Goal: Task Accomplishment & Management: Use online tool/utility

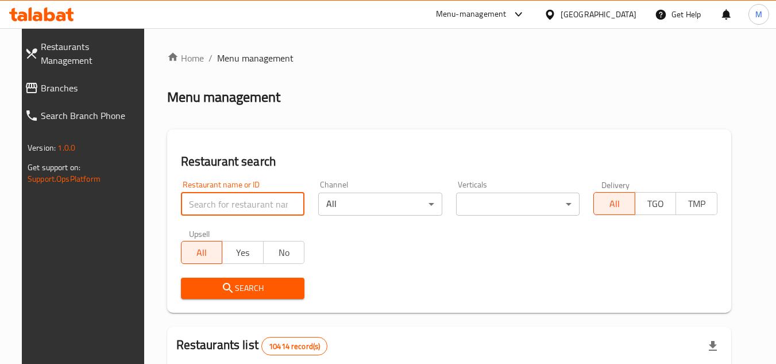
click at [249, 196] on input "search" at bounding box center [243, 203] width 124 height 23
type input "Luxan Cafe"
click button "Search" at bounding box center [243, 287] width 124 height 21
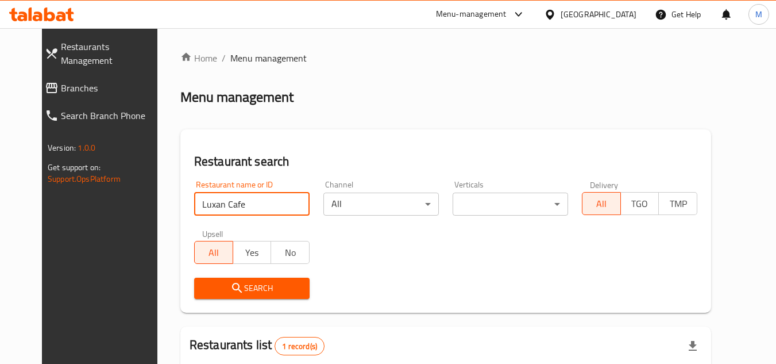
scroll to position [139, 0]
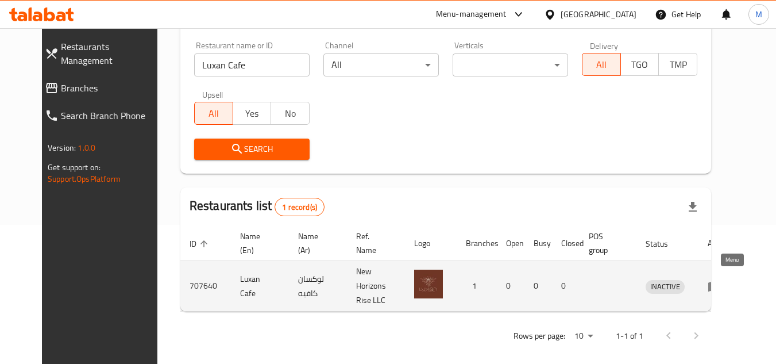
click at [721, 281] on icon "enhanced table" at bounding box center [714, 286] width 13 height 10
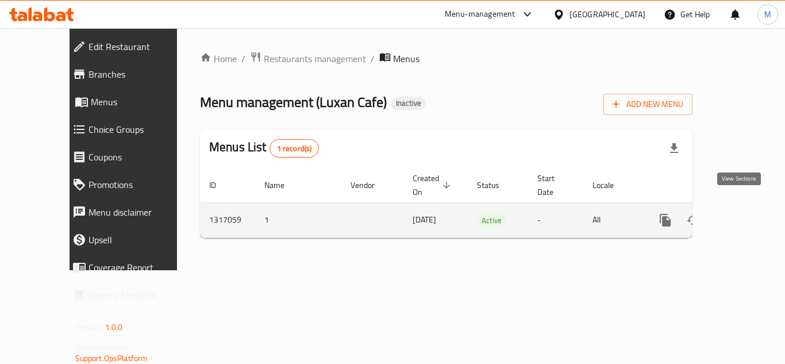
click at [743, 215] on icon "enhanced table" at bounding box center [748, 220] width 10 height 10
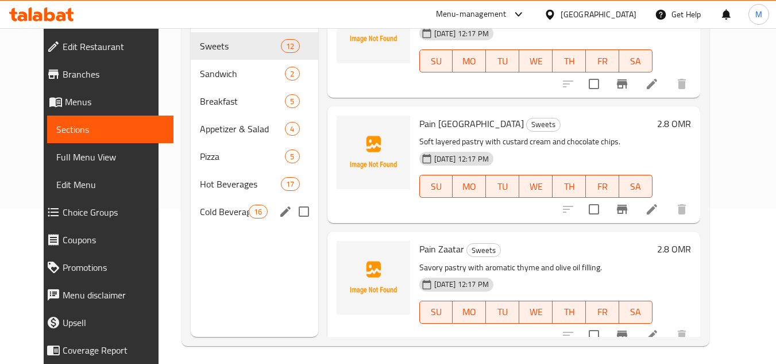
scroll to position [161, 0]
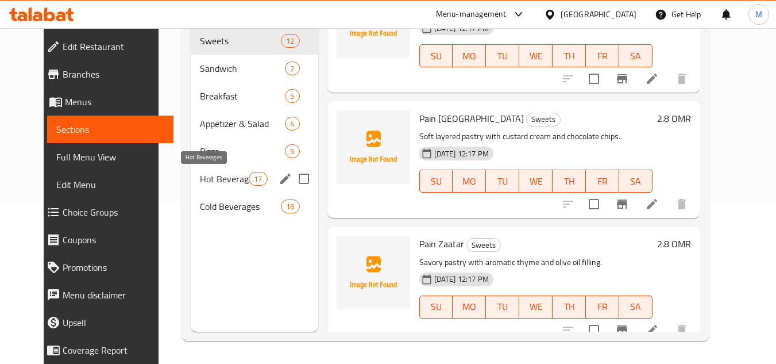
click at [202, 180] on span "Hot Beverages" at bounding box center [224, 179] width 49 height 14
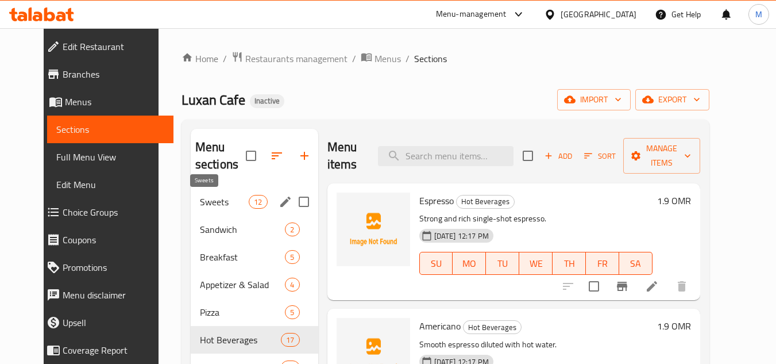
click at [200, 201] on span "Sweets" at bounding box center [224, 202] width 49 height 14
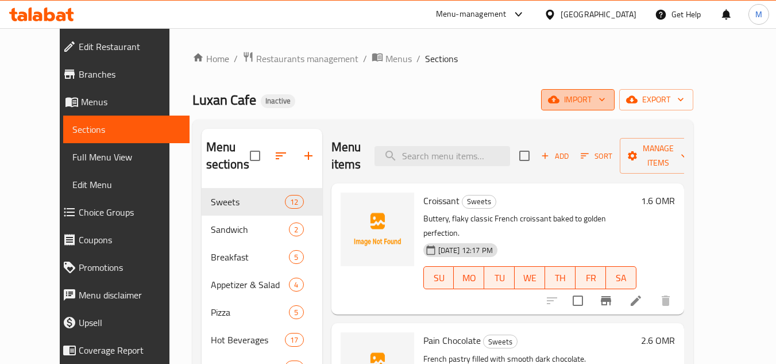
click at [615, 101] on button "import" at bounding box center [578, 99] width 74 height 21
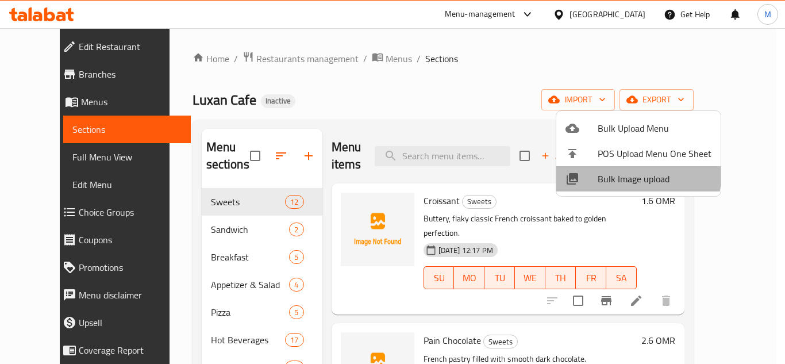
click at [616, 173] on span "Bulk Image upload" at bounding box center [654, 179] width 114 height 14
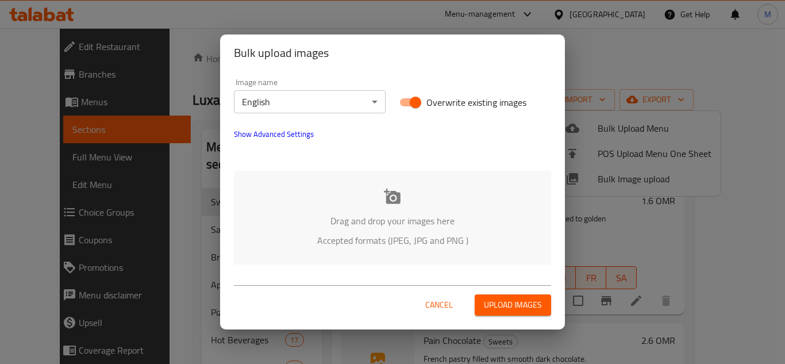
click at [288, 213] on div "Drag and drop your images here Accepted formats (JPEG, JPG and PNG )" at bounding box center [392, 218] width 317 height 94
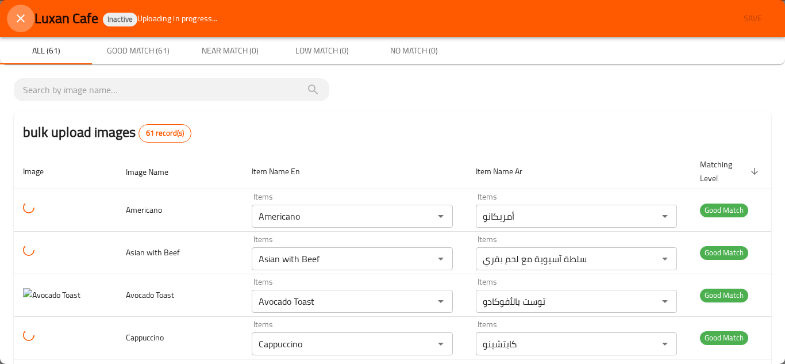
click at [17, 10] on button "close" at bounding box center [21, 19] width 28 height 28
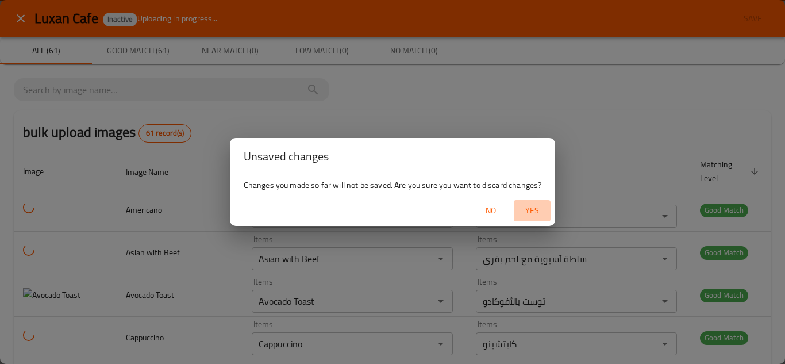
click at [531, 208] on span "Yes" at bounding box center [532, 210] width 28 height 14
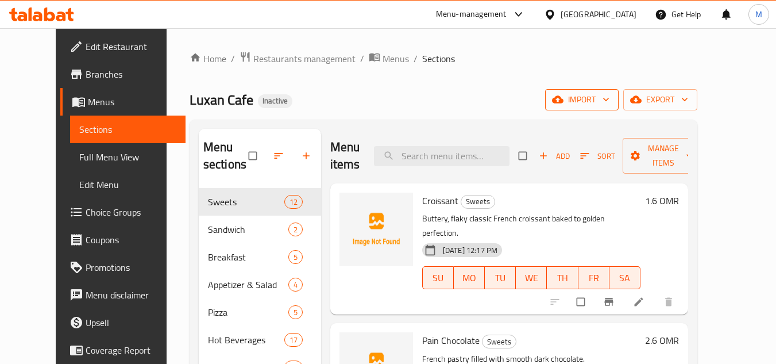
click at [612, 103] on icon "button" at bounding box center [605, 99] width 11 height 11
click at [612, 98] on icon "button" at bounding box center [605, 99] width 11 height 11
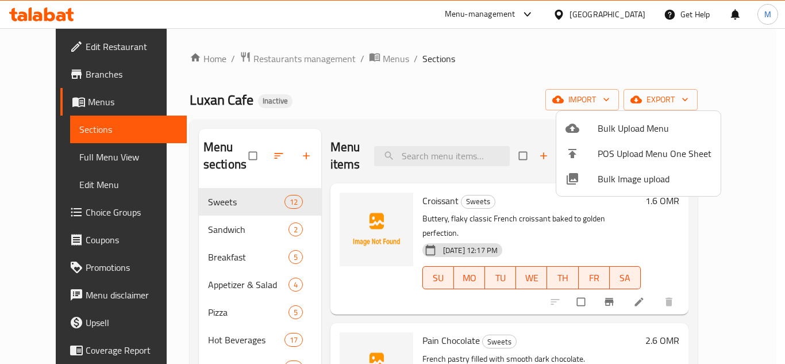
click at [612, 174] on span "Bulk Image upload" at bounding box center [654, 179] width 114 height 14
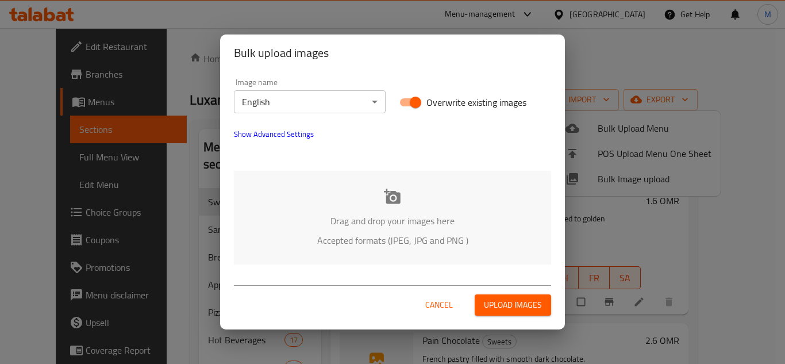
click at [354, 191] on div "Drag and drop your images here Accepted formats (JPEG, JPG and PNG )" at bounding box center [392, 218] width 317 height 94
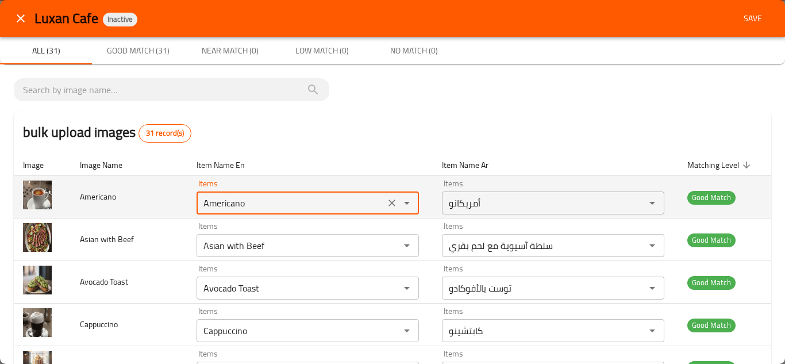
click at [223, 199] on input "Americano" at bounding box center [290, 203] width 181 height 16
click at [386, 202] on icon "Clear" at bounding box center [391, 202] width 11 height 11
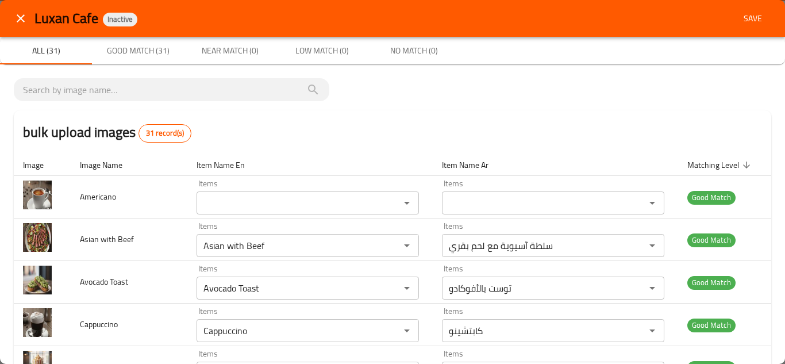
click at [744, 14] on span "Save" at bounding box center [753, 18] width 28 height 14
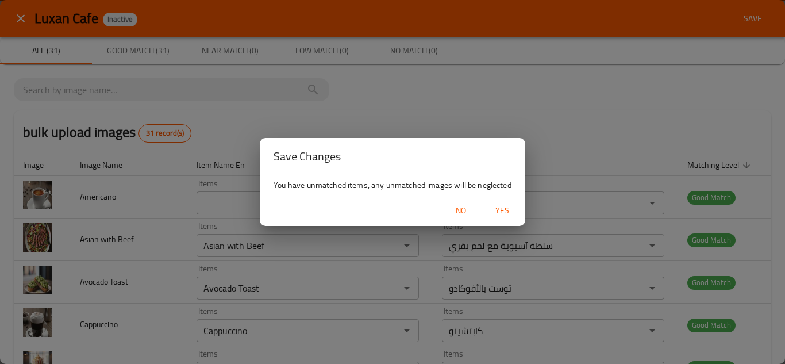
click at [501, 204] on span "Yes" at bounding box center [502, 210] width 28 height 14
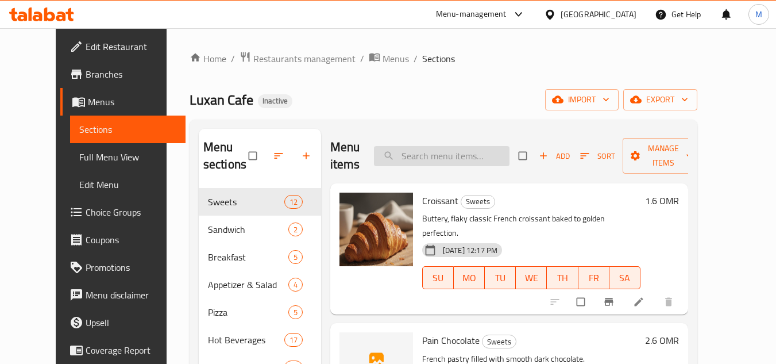
click at [430, 151] on input "search" at bounding box center [442, 156] width 136 height 20
paste input "Americano"
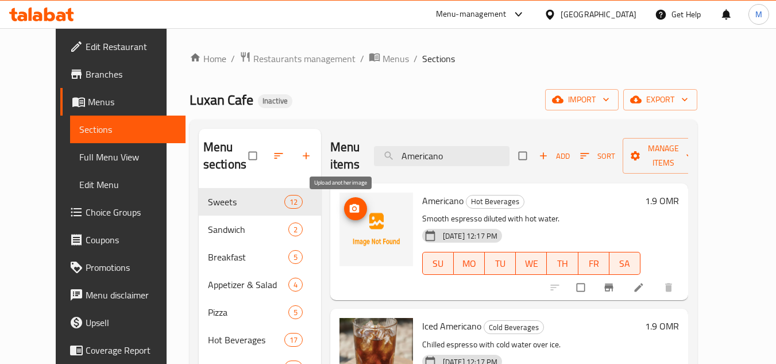
type input "Americano"
click at [350, 210] on icon "upload picture" at bounding box center [355, 208] width 10 height 9
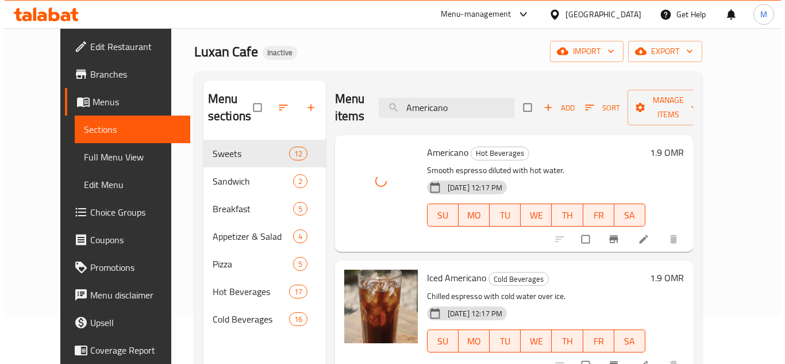
scroll to position [46, 0]
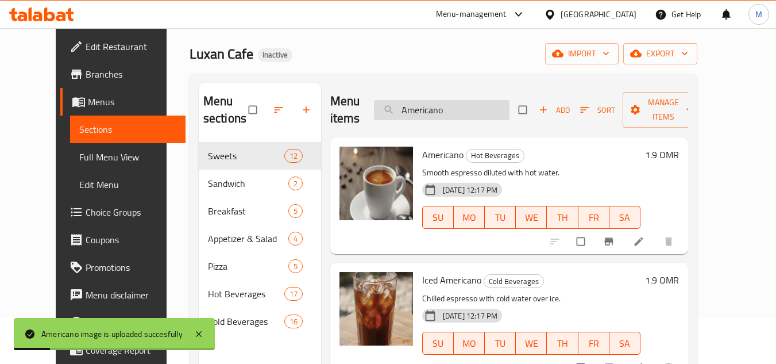
click at [438, 108] on input "Americano" at bounding box center [442, 110] width 136 height 20
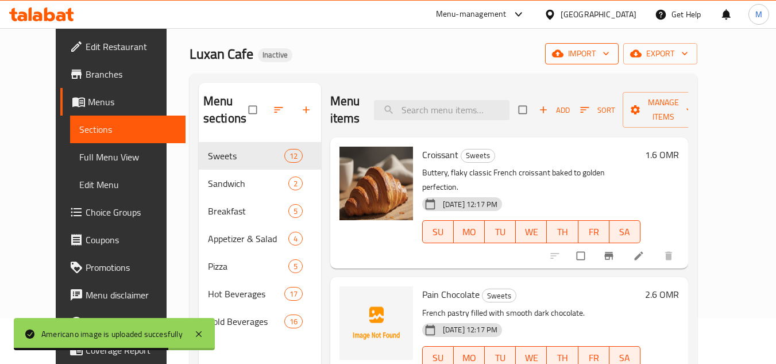
click at [609, 57] on span "import" at bounding box center [581, 54] width 55 height 14
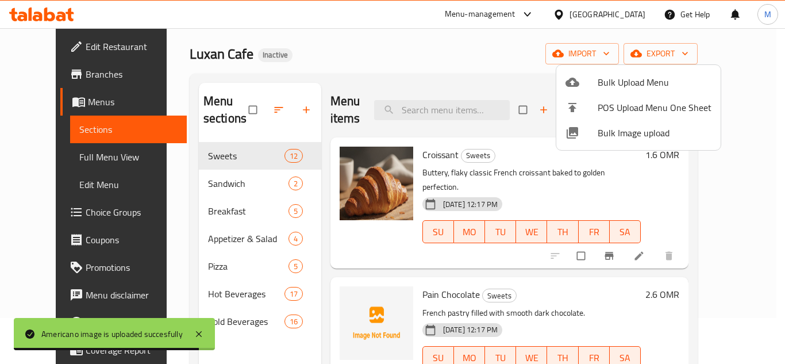
click at [599, 134] on span "Bulk Image upload" at bounding box center [654, 133] width 114 height 14
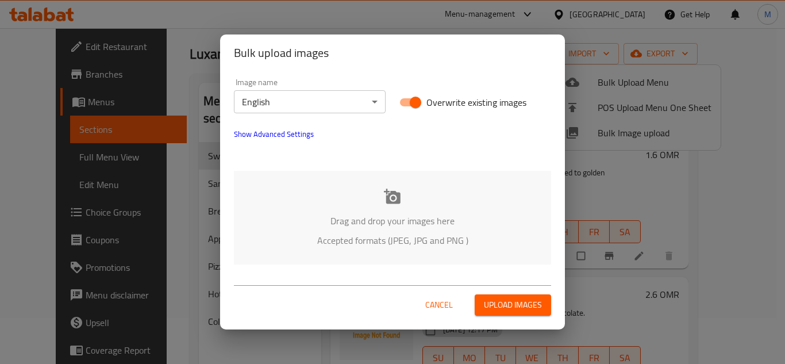
click at [329, 205] on div "Drag and drop your images here Accepted formats (JPEG, JPG and PNG )" at bounding box center [392, 218] width 317 height 94
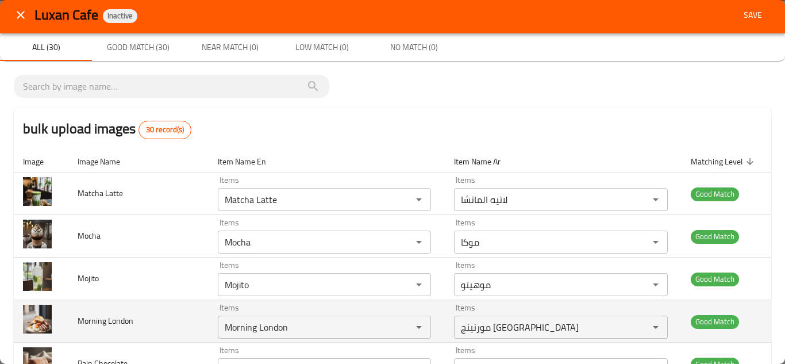
scroll to position [0, 0]
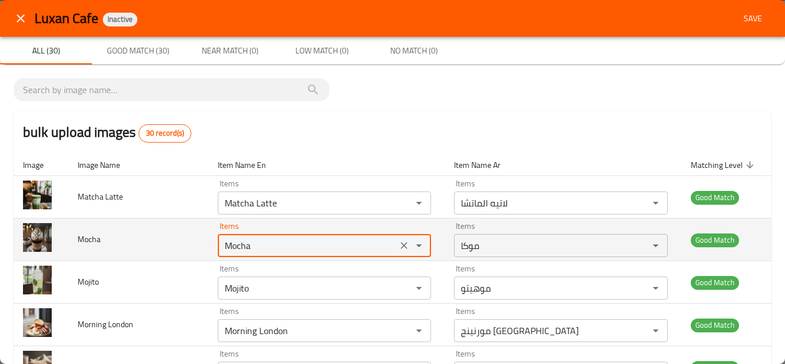
click at [221, 243] on input "Mocha" at bounding box center [307, 245] width 173 height 16
click at [398, 242] on icon "Clear" at bounding box center [403, 244] width 11 height 11
click at [152, 226] on td "Mocha" at bounding box center [138, 239] width 140 height 42
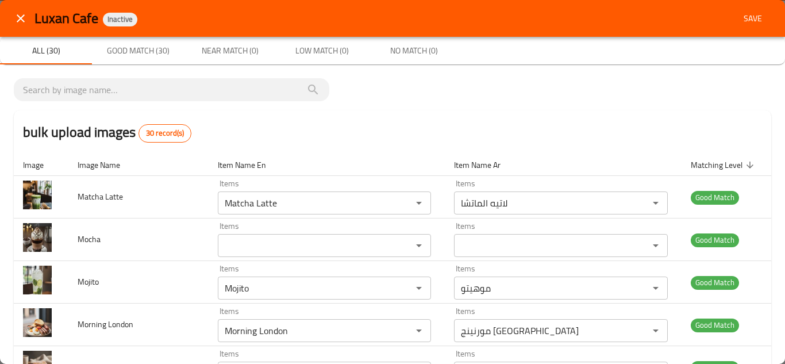
click at [741, 21] on span "Save" at bounding box center [753, 18] width 28 height 14
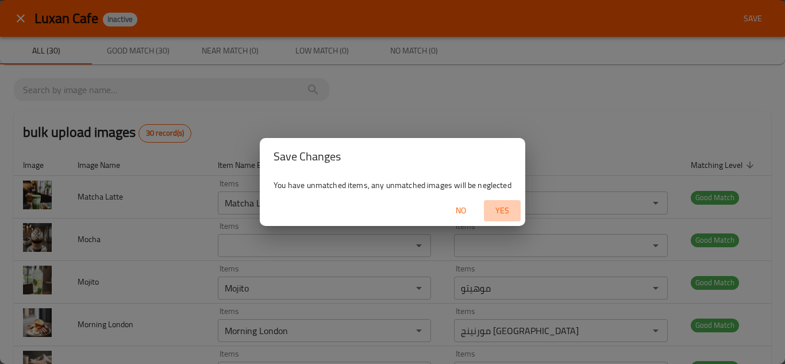
click at [500, 209] on span "Yes" at bounding box center [502, 210] width 28 height 14
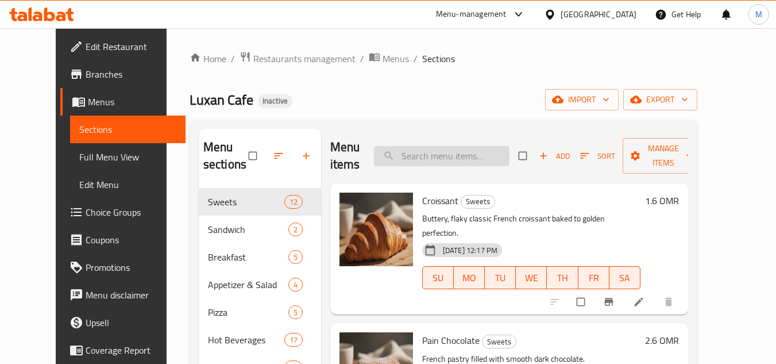
click at [441, 153] on input "search" at bounding box center [442, 156] width 136 height 20
paste input "Mocha"
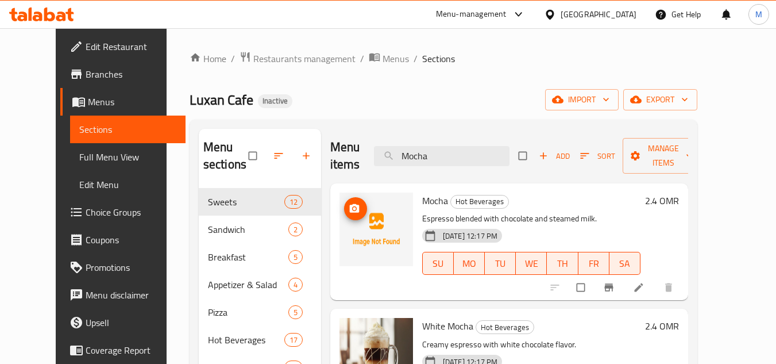
type input "Mocha"
click at [349, 203] on icon "upload picture" at bounding box center [354, 208] width 11 height 11
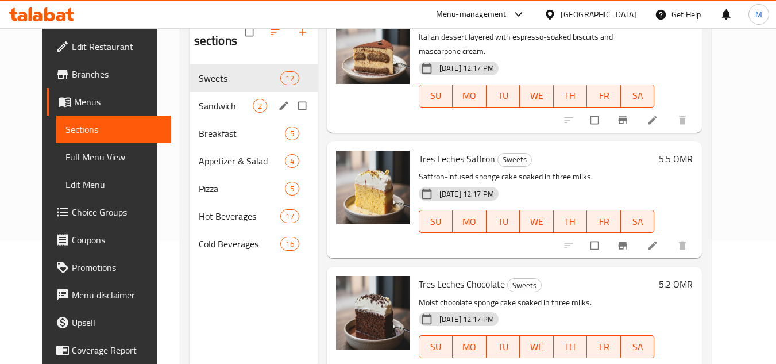
scroll to position [103, 0]
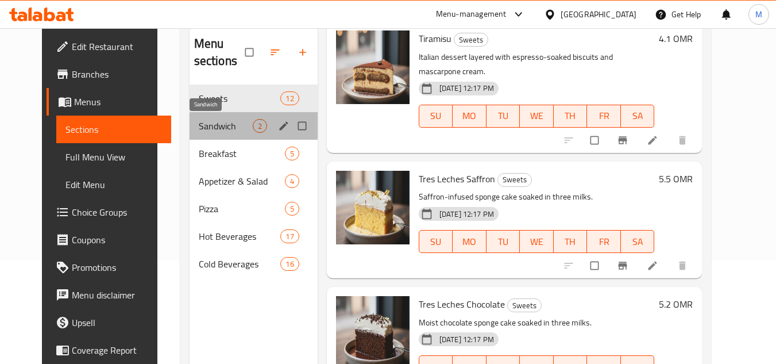
click at [206, 129] on span "Sandwich" at bounding box center [226, 126] width 54 height 14
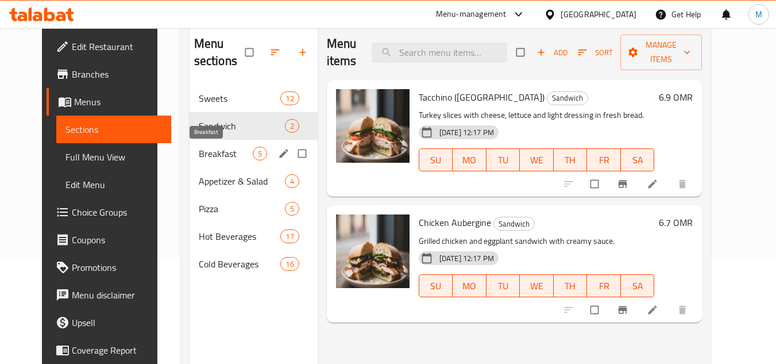
click at [199, 152] on span "Breakfast" at bounding box center [226, 153] width 54 height 14
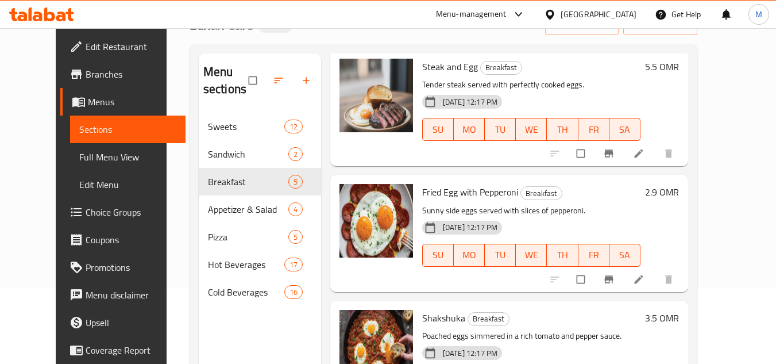
scroll to position [161, 0]
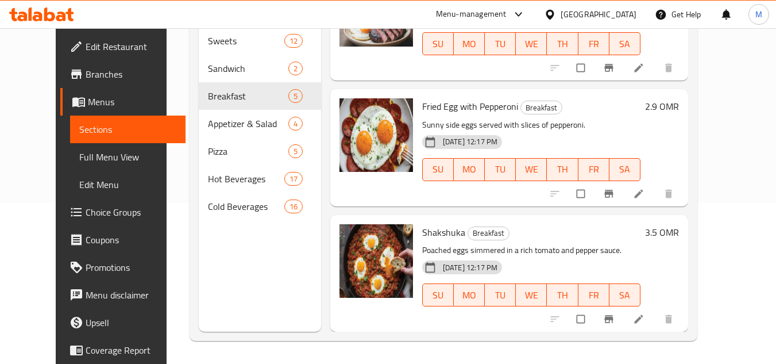
click at [434, 237] on span "Shakshuka" at bounding box center [443, 231] width 43 height 17
copy h6 "Shakshuka"
click at [390, 239] on icon "delete image" at bounding box center [395, 239] width 11 height 11
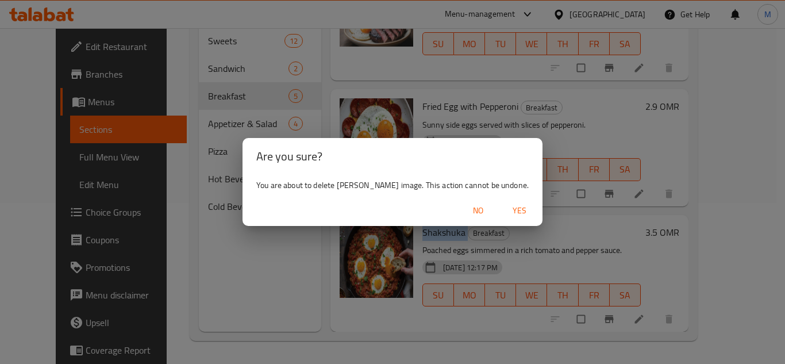
click at [505, 207] on span "Yes" at bounding box center [519, 210] width 28 height 14
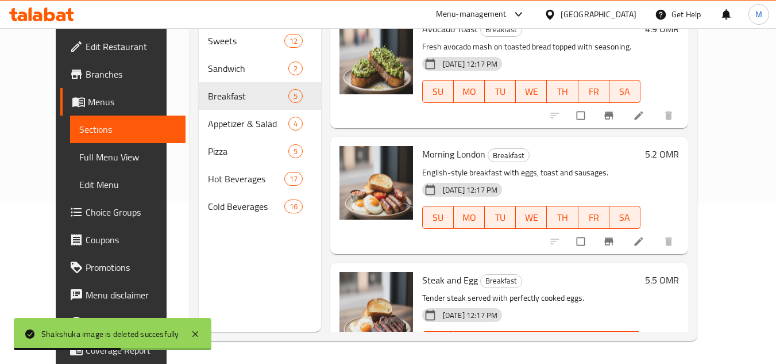
scroll to position [0, 0]
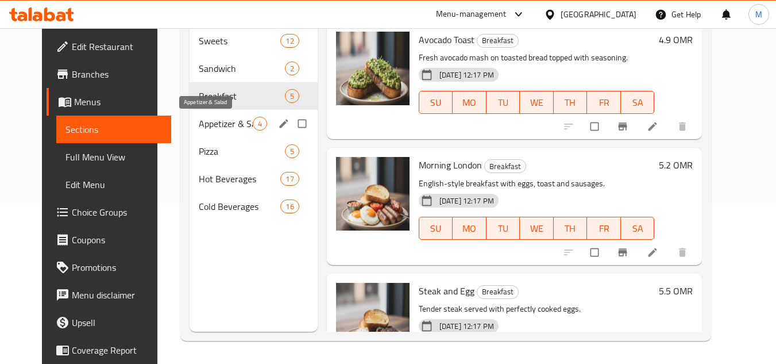
click at [199, 124] on span "Appetizer & Salad" at bounding box center [226, 124] width 54 height 14
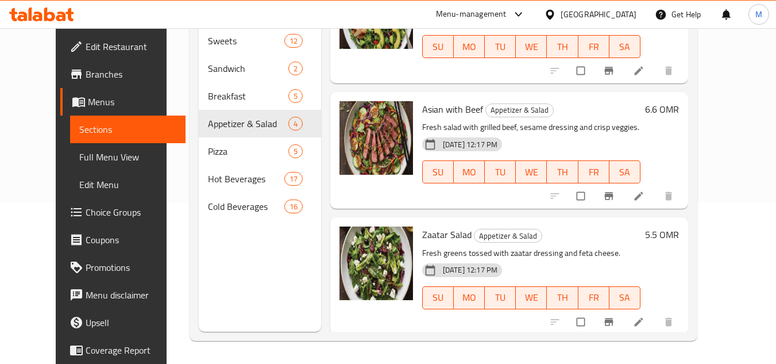
scroll to position [184, 0]
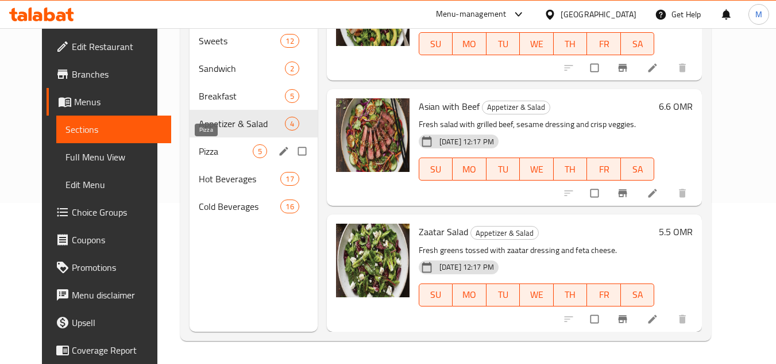
click at [199, 150] on span "Pizza" at bounding box center [226, 151] width 54 height 14
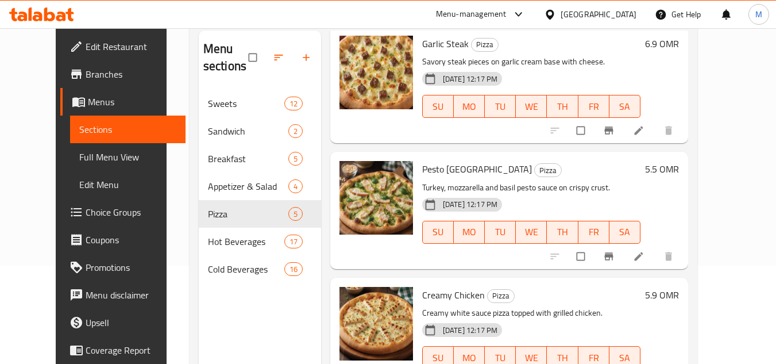
scroll to position [161, 0]
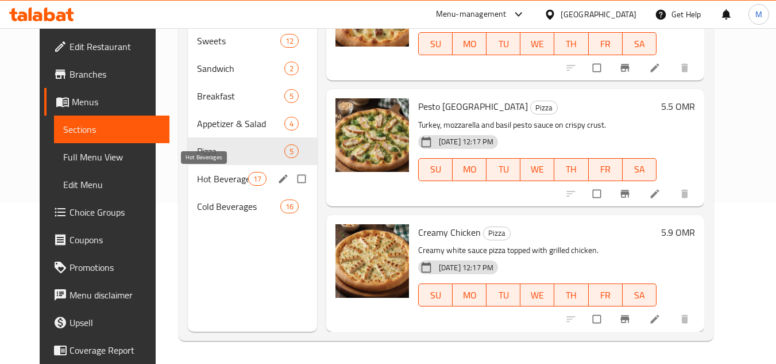
click at [197, 179] on span "Hot Beverages" at bounding box center [222, 179] width 51 height 14
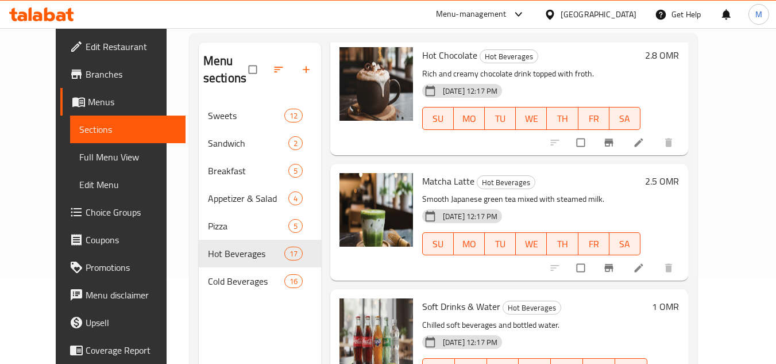
scroll to position [161, 0]
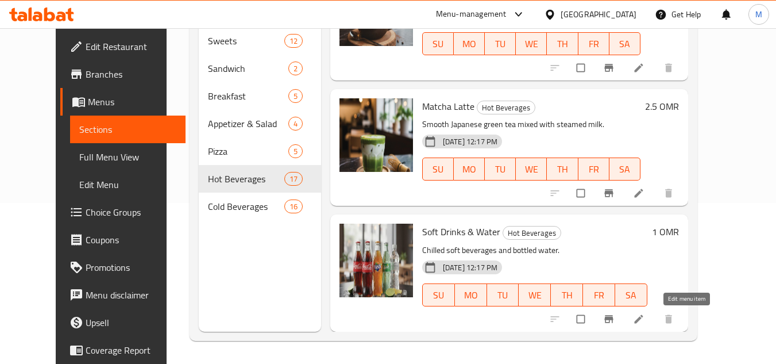
click at [643, 318] on icon at bounding box center [638, 318] width 9 height 9
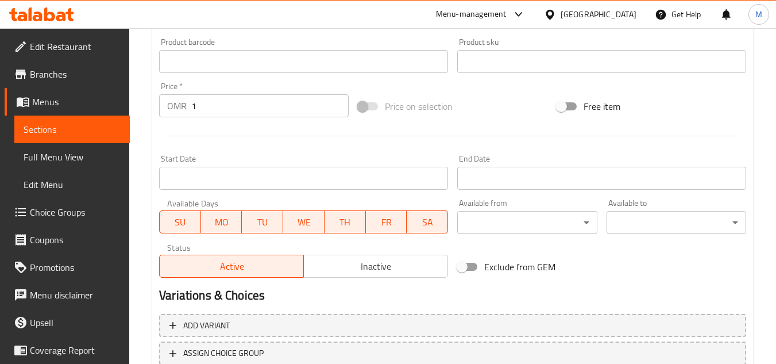
scroll to position [292, 0]
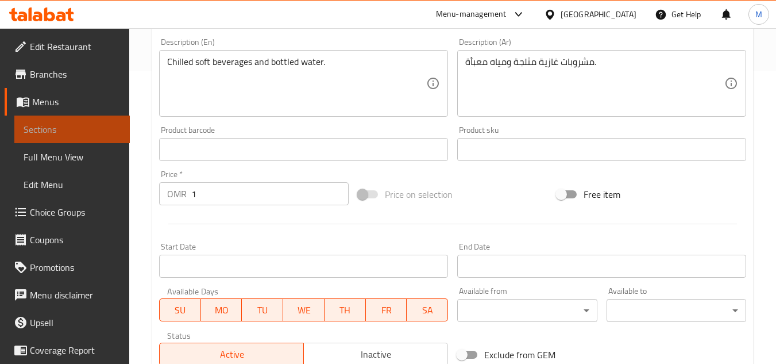
click at [88, 129] on span "Sections" at bounding box center [72, 129] width 97 height 14
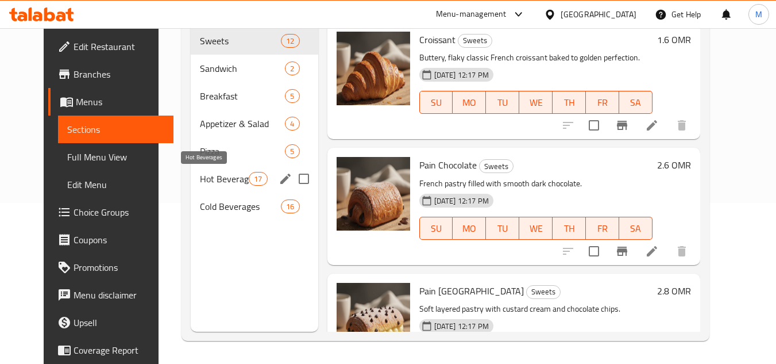
click at [200, 176] on span "Hot Beverages" at bounding box center [224, 179] width 49 height 14
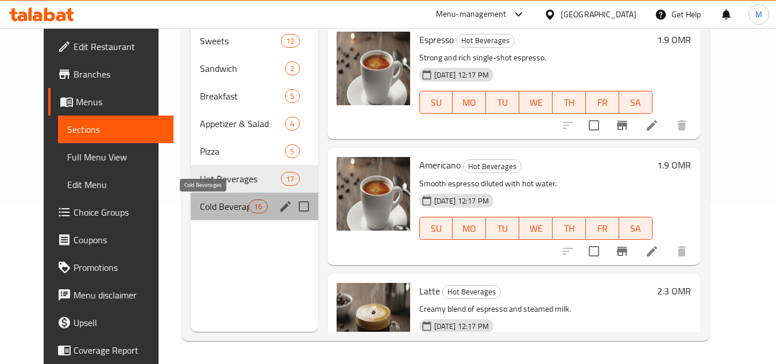
click at [200, 208] on span "Cold Beverages" at bounding box center [224, 206] width 49 height 14
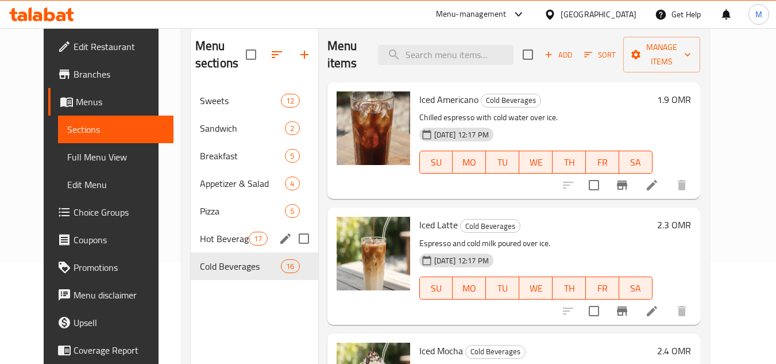
scroll to position [161, 0]
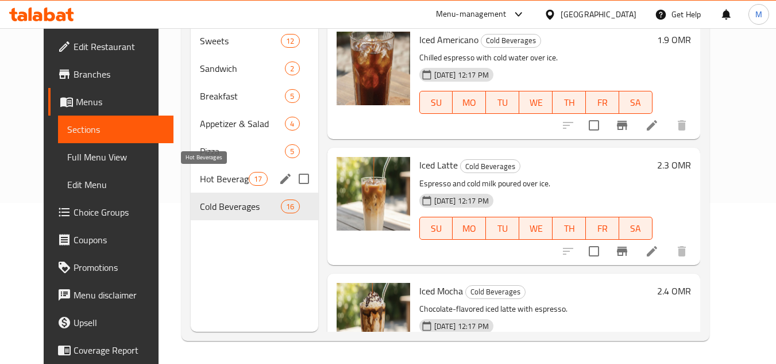
click at [200, 177] on span "Hot Beverages" at bounding box center [224, 179] width 49 height 14
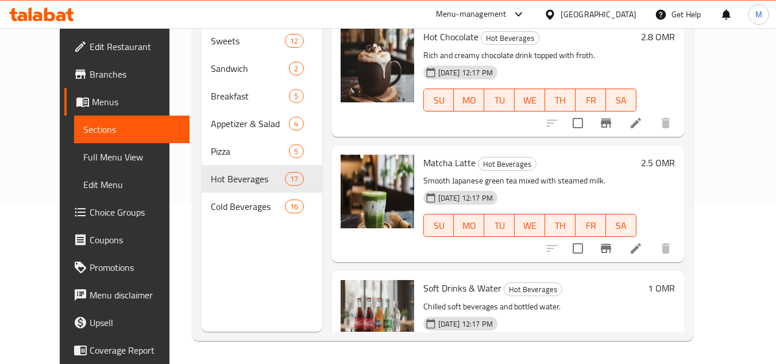
scroll to position [1815, 0]
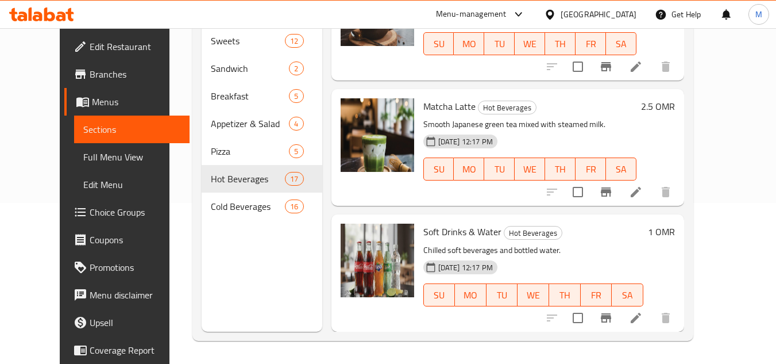
click at [427, 231] on span "Soft Drinks & Water" at bounding box center [462, 231] width 78 height 17
click at [427, 230] on span "Soft Drinks & Water" at bounding box center [462, 231] width 78 height 17
click at [427, 229] on span "Soft Drinks & Water" at bounding box center [462, 231] width 78 height 17
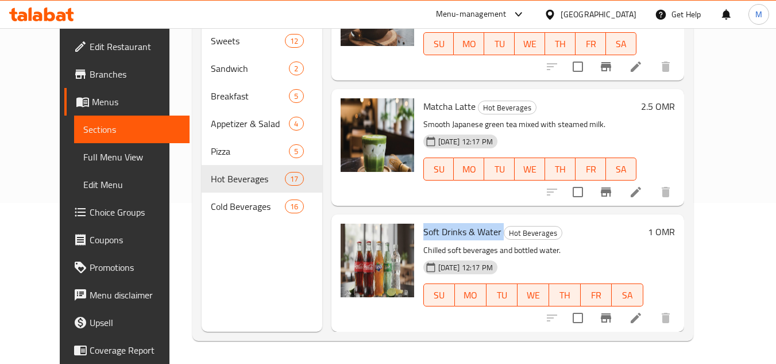
click at [427, 229] on span "Soft Drinks & Water" at bounding box center [462, 231] width 78 height 17
copy h6 "Soft Drinks & Water"
click at [394, 241] on icon "delete image" at bounding box center [398, 239] width 8 height 10
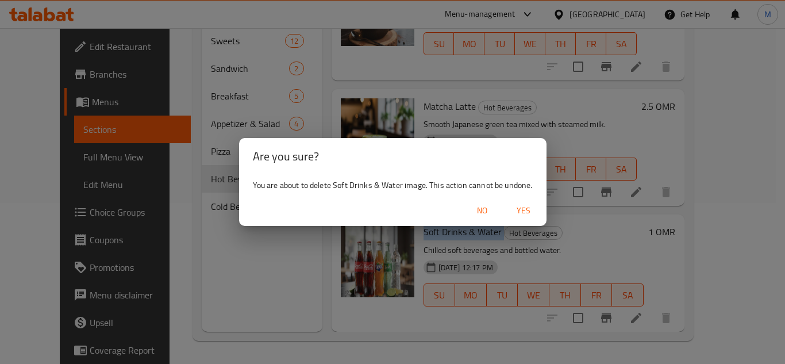
click at [523, 211] on span "Yes" at bounding box center [523, 210] width 28 height 14
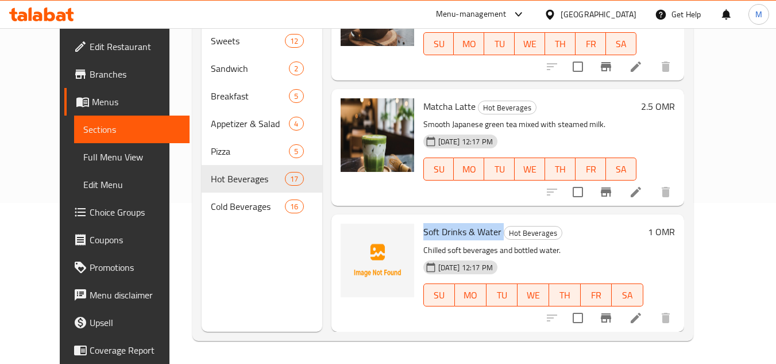
click at [91, 156] on span "Full Menu View" at bounding box center [131, 157] width 97 height 14
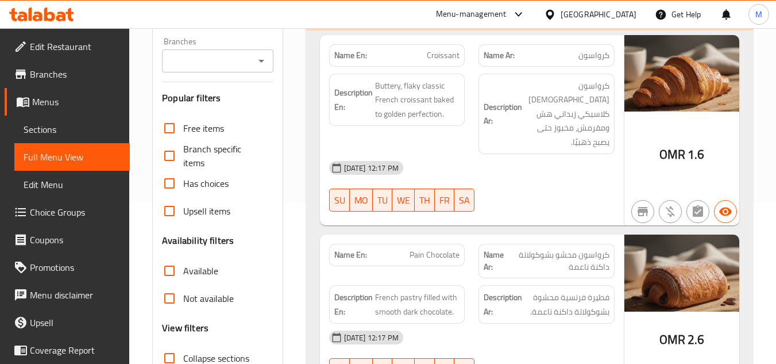
click at [65, 129] on span "Sections" at bounding box center [72, 129] width 97 height 14
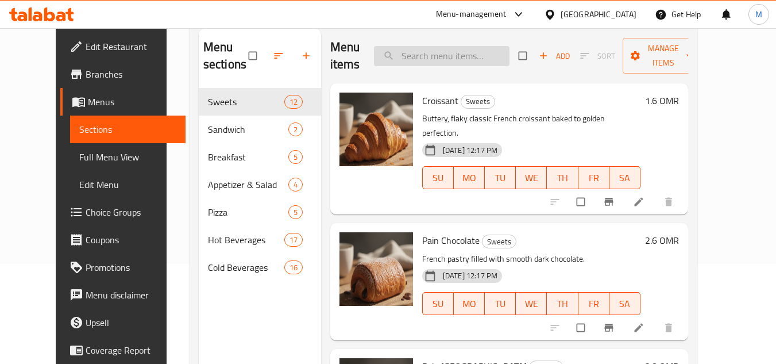
scroll to position [161, 0]
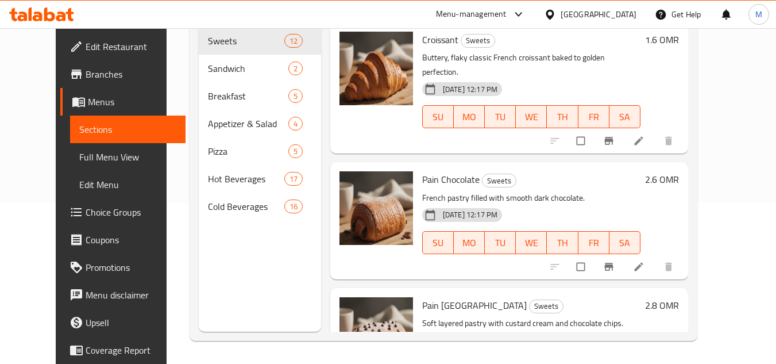
click at [80, 153] on span "Full Menu View" at bounding box center [127, 157] width 97 height 14
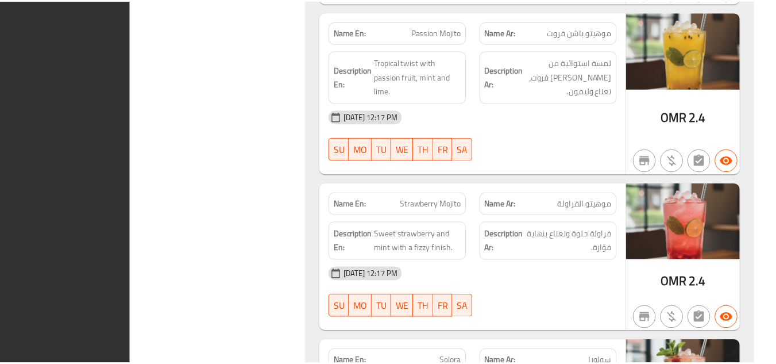
scroll to position [10397, 0]
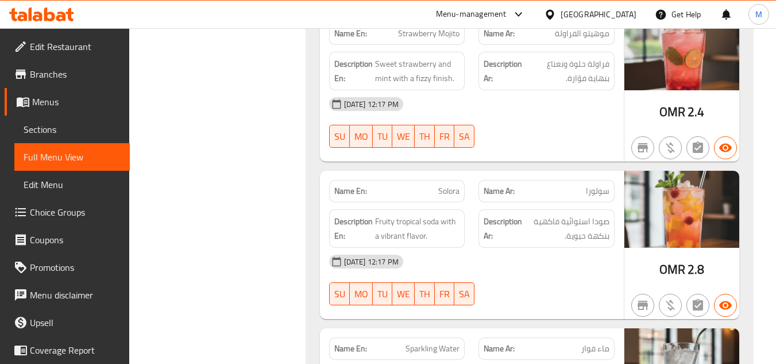
click at [45, 17] on icon at bounding box center [49, 14] width 11 height 14
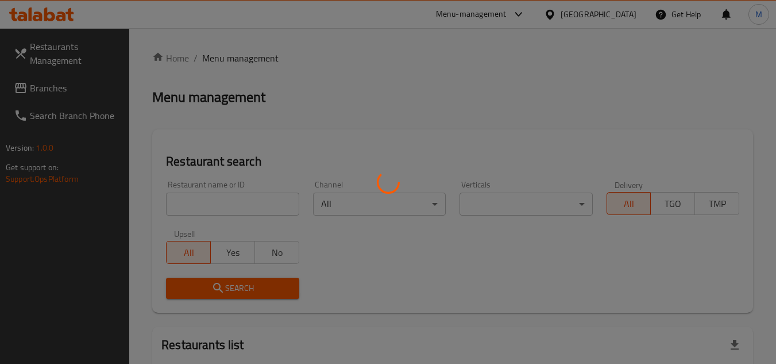
scroll to position [95, 0]
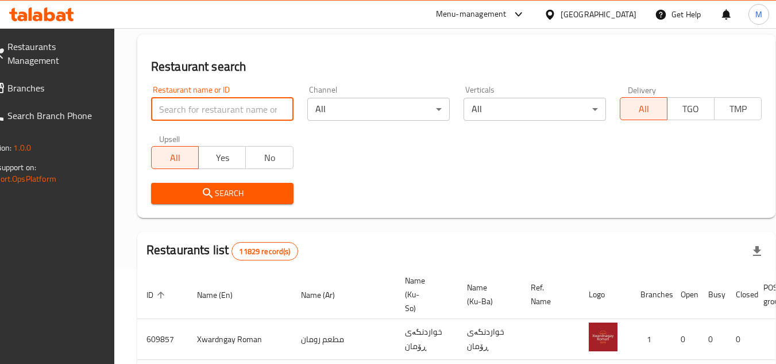
click at [249, 110] on input "search" at bounding box center [222, 109] width 142 height 23
paste input "719525"
type input "719525"
click button "Search" at bounding box center [222, 193] width 142 height 21
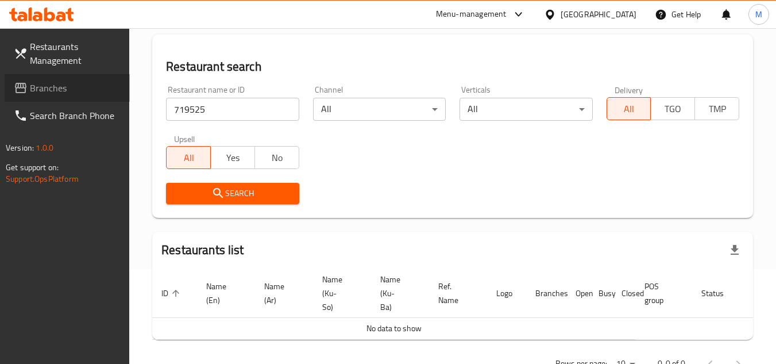
click at [75, 88] on span "Branches" at bounding box center [75, 88] width 91 height 14
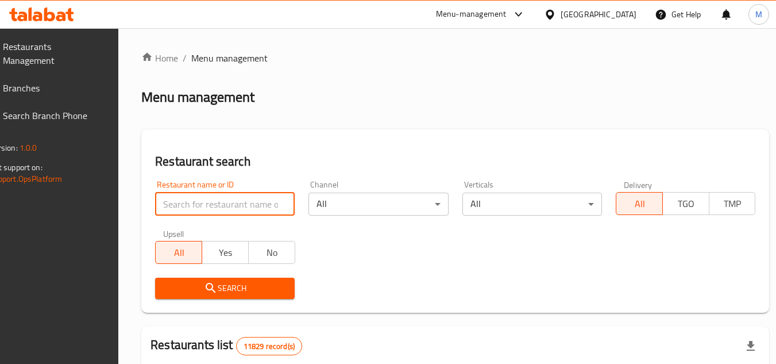
click at [260, 200] on input "search" at bounding box center [225, 203] width 140 height 23
paste input "671408"
type input "671408"
click button "Search" at bounding box center [225, 287] width 140 height 21
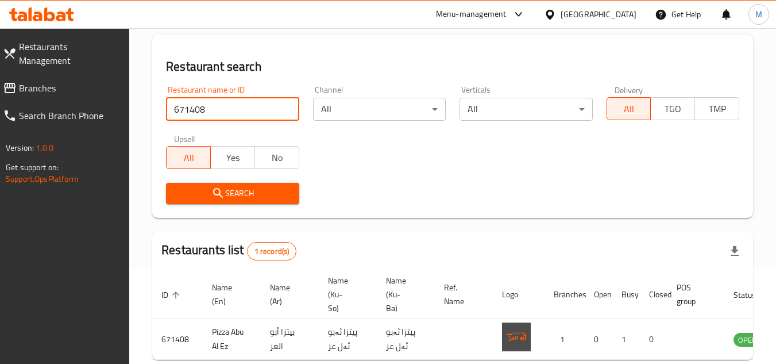
scroll to position [157, 0]
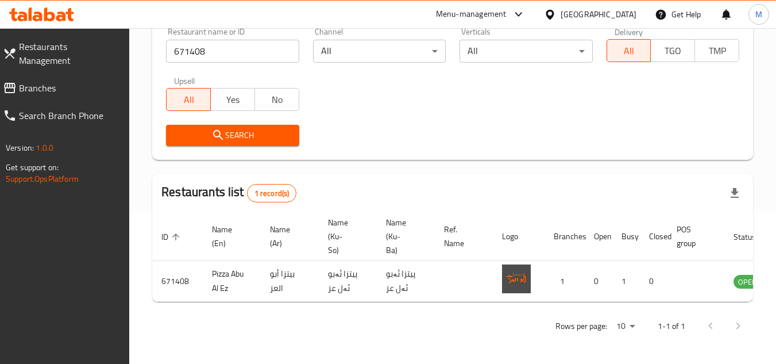
click at [739, 306] on div "Home / Menu management Menu management Restaurant search Restaurant name or ID …" at bounding box center [452, 119] width 601 height 442
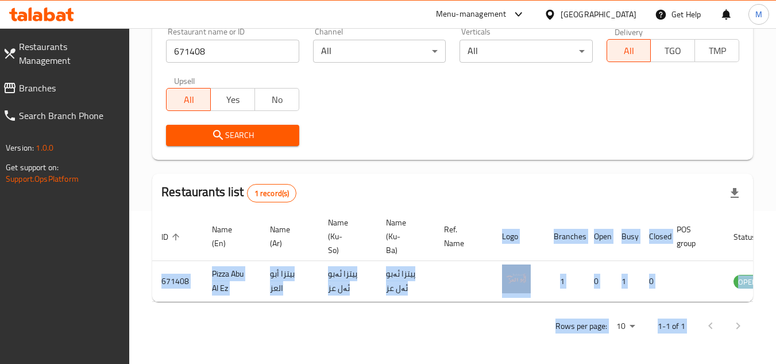
scroll to position [0, 71]
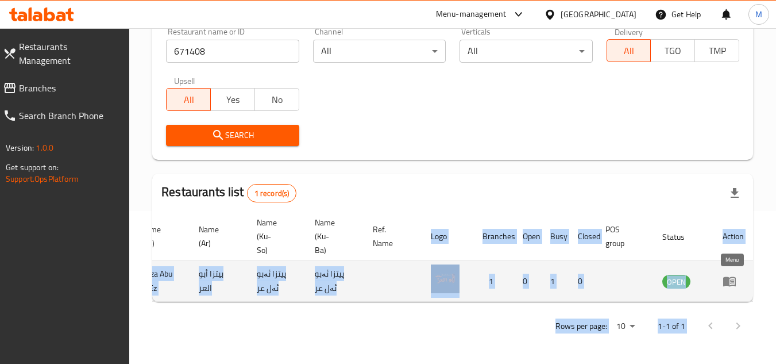
click at [733, 276] on icon "enhanced table" at bounding box center [729, 281] width 14 height 14
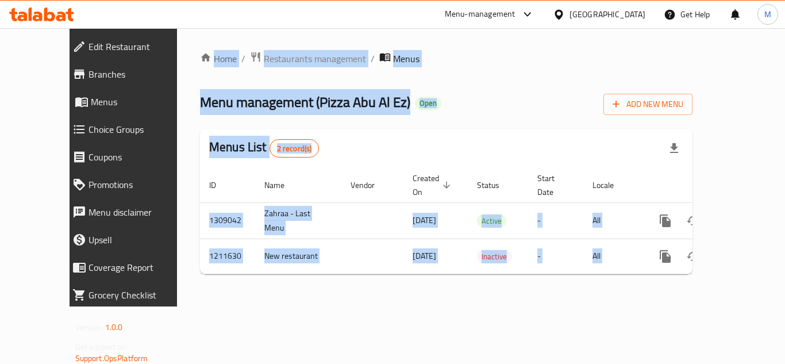
click at [496, 298] on div "Home / Restaurants management / Menus Menu management ( Pizza Abu Al Ez ) Open …" at bounding box center [446, 167] width 538 height 278
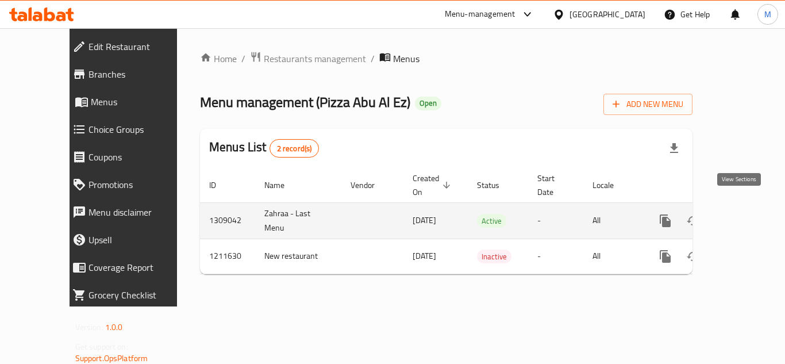
click at [741, 214] on icon "enhanced table" at bounding box center [748, 221] width 14 height 14
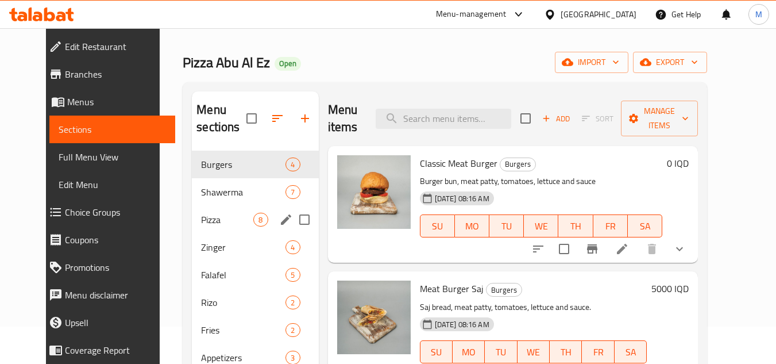
scroll to position [115, 0]
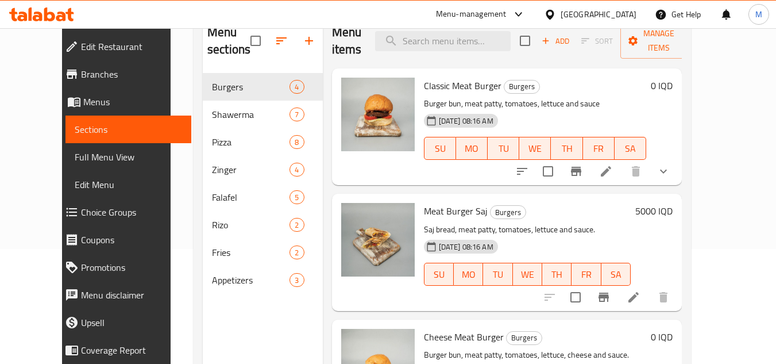
click at [714, 133] on div "Home / Restaurants management / Menus / Sections Pizza Abu Al Ez Open import ex…" at bounding box center [442, 161] width 543 height 496
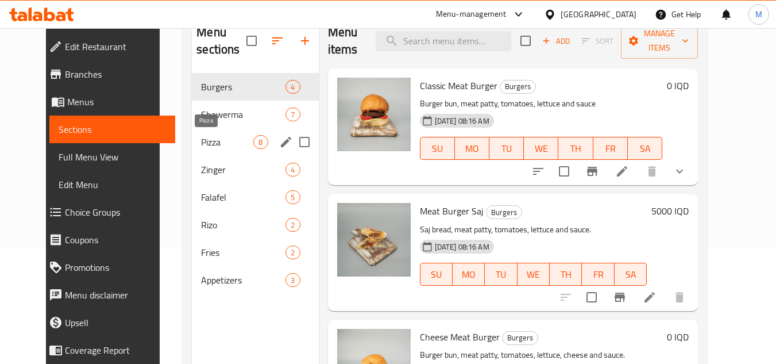
click at [214, 138] on span "Pizza" at bounding box center [227, 142] width 52 height 14
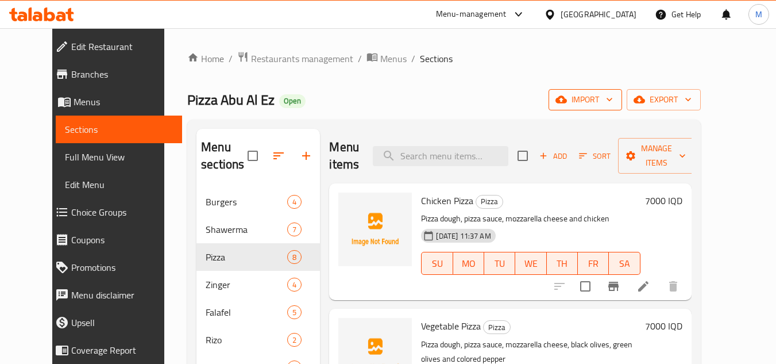
click at [615, 101] on icon "button" at bounding box center [609, 99] width 11 height 11
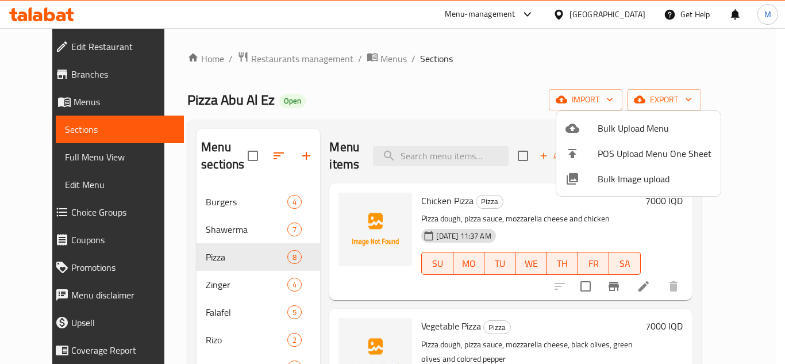
click at [613, 178] on span "Bulk Image upload" at bounding box center [654, 179] width 114 height 14
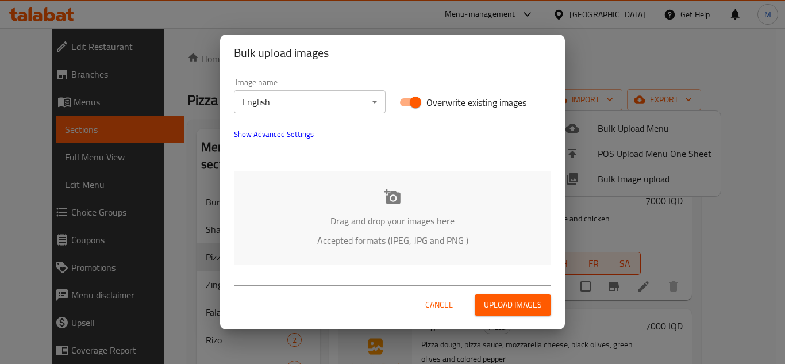
click at [293, 180] on div "Drag and drop your images here Accepted formats (JPEG, JPG and PNG )" at bounding box center [392, 218] width 317 height 94
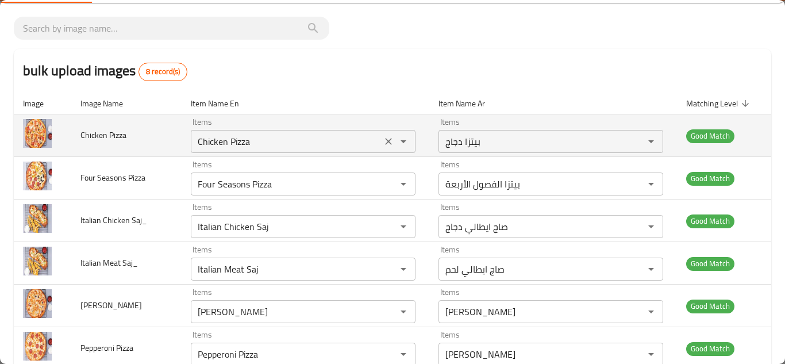
scroll to position [60, 0]
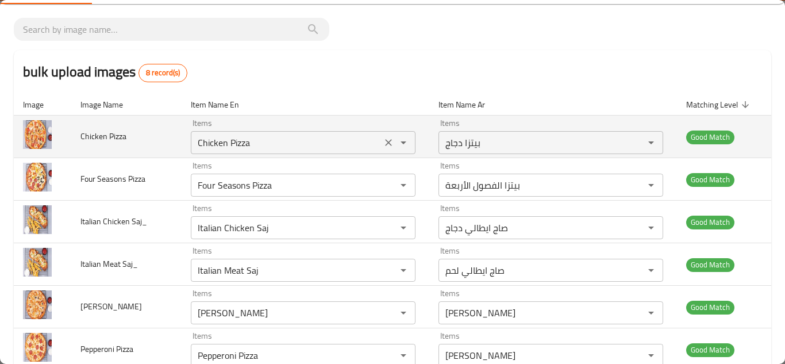
click at [204, 138] on Pizza "Chicken Pizza" at bounding box center [286, 142] width 184 height 16
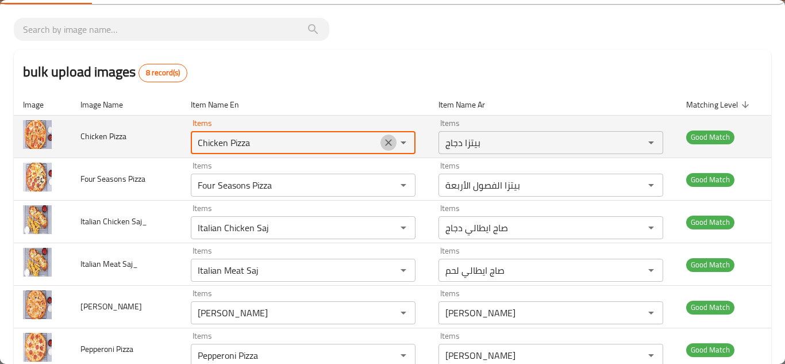
click at [391, 139] on button "Clear" at bounding box center [388, 142] width 16 height 16
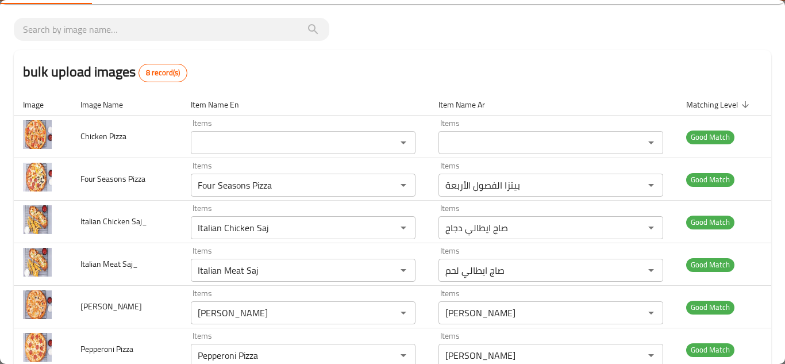
click at [365, 86] on div "bulk upload images 8 record(s)" at bounding box center [392, 72] width 757 height 44
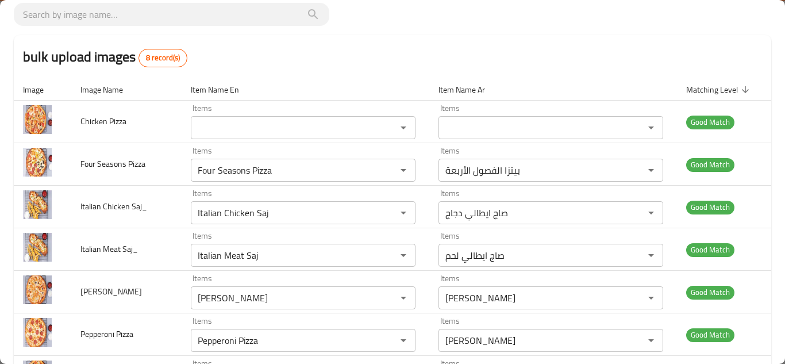
scroll to position [0, 0]
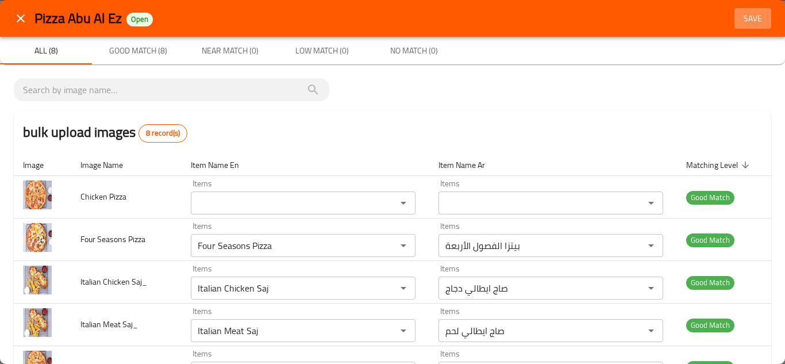
click at [747, 18] on span "Save" at bounding box center [753, 18] width 28 height 14
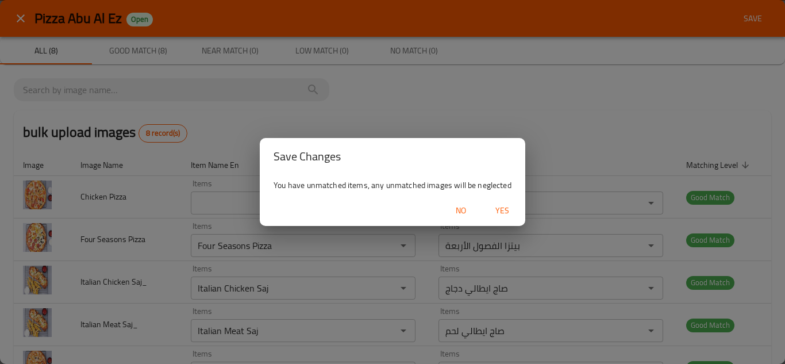
click at [506, 202] on button "Yes" at bounding box center [502, 210] width 37 height 21
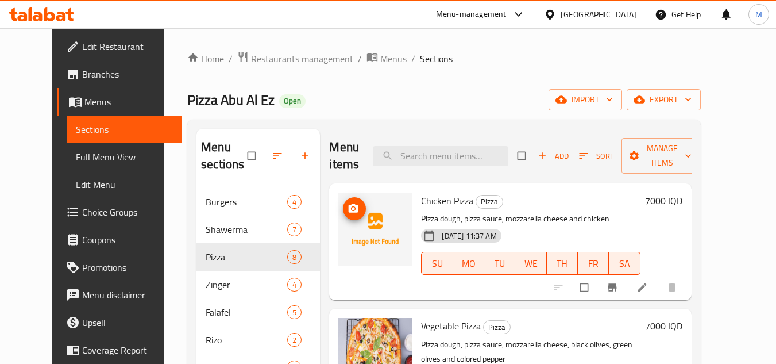
click at [347, 208] on icon "upload picture" at bounding box center [352, 208] width 11 height 11
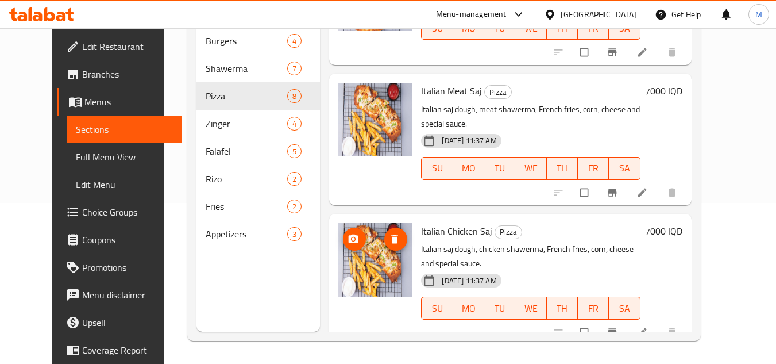
scroll to position [600, 0]
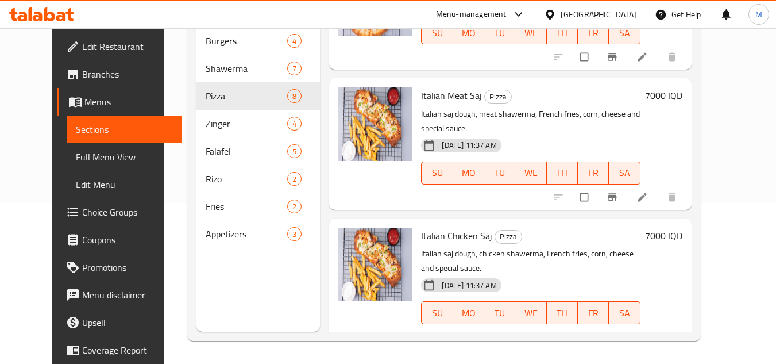
drag, startPoint x: 82, startPoint y: 154, endPoint x: 134, endPoint y: 153, distance: 52.8
click at [82, 154] on span "Full Menu View" at bounding box center [124, 157] width 97 height 14
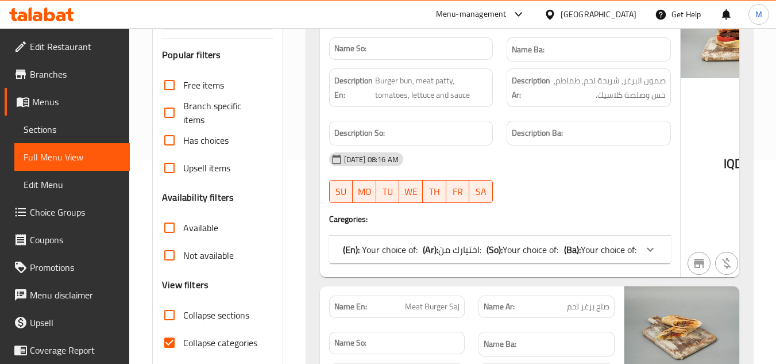
scroll to position [333, 0]
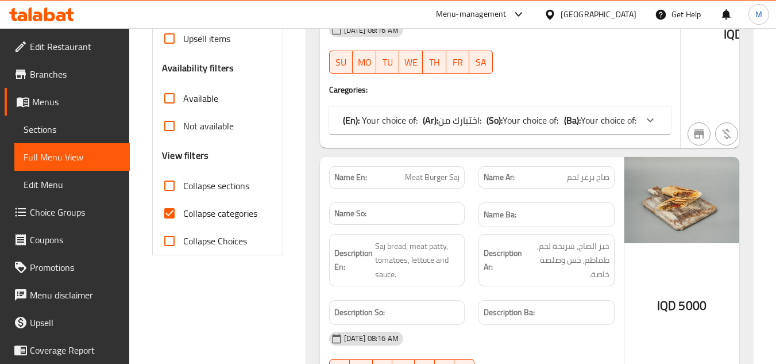
click at [168, 184] on input "Collapse sections" at bounding box center [170, 186] width 28 height 28
checkbox input "true"
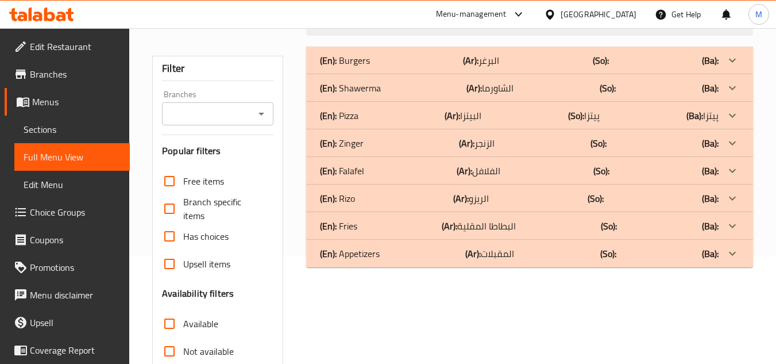
scroll to position [75, 0]
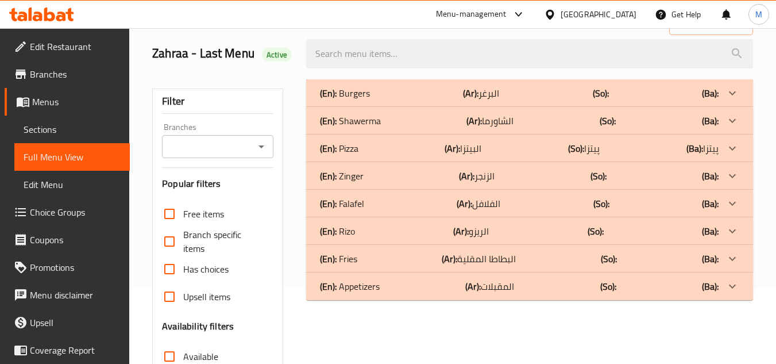
click at [733, 145] on icon at bounding box center [732, 148] width 14 height 14
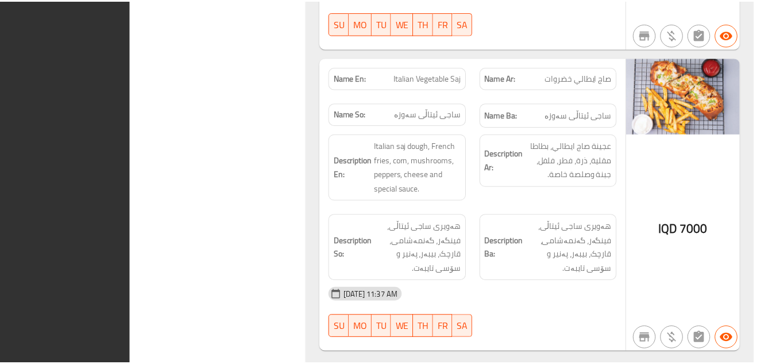
scroll to position [2358, 0]
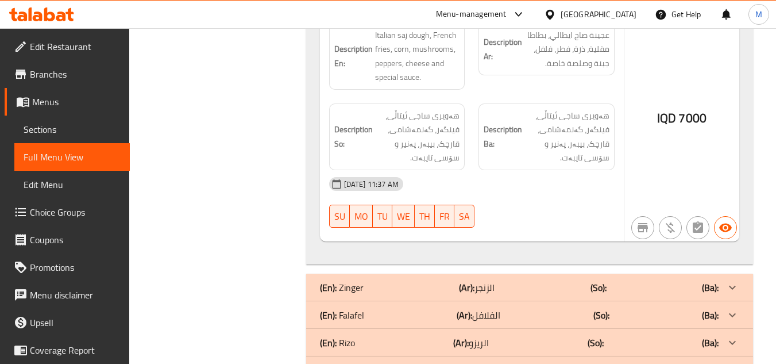
click at [49, 16] on icon at bounding box center [41, 14] width 65 height 14
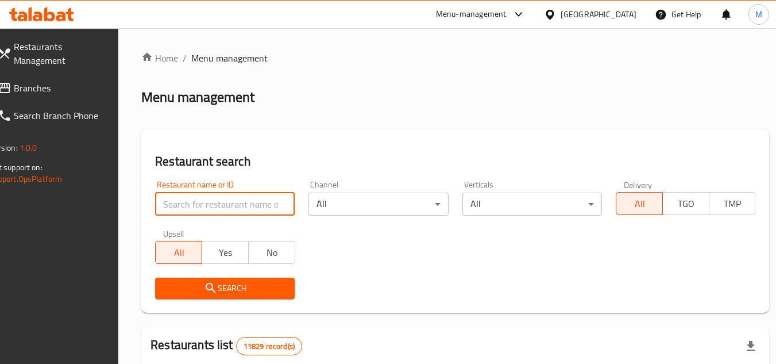
click at [269, 206] on input "search" at bounding box center [225, 203] width 140 height 23
paste input "Umm Muhammad kitchen"
type input "Umm Muhammad kitchen"
click button "Search" at bounding box center [225, 287] width 140 height 21
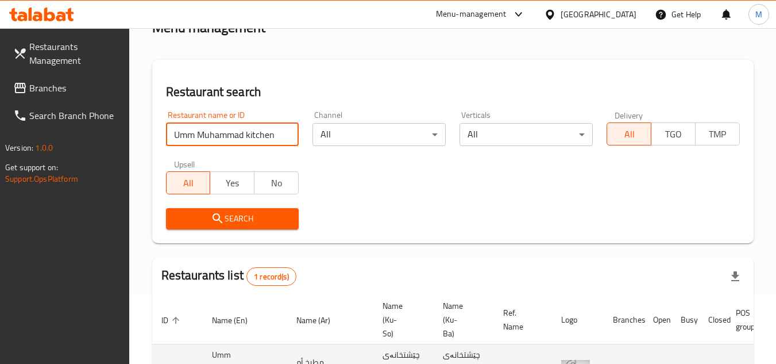
scroll to position [186, 0]
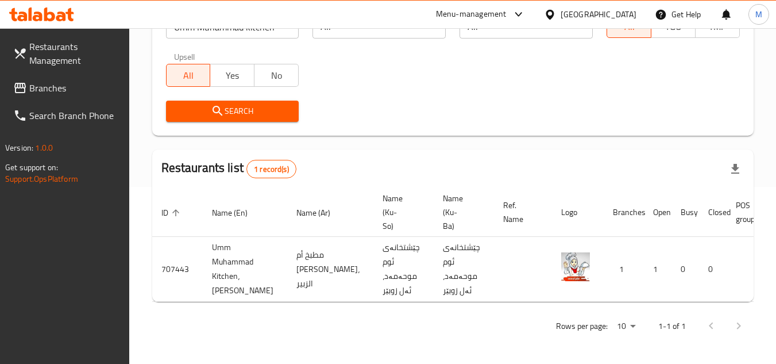
scroll to position [0, 78]
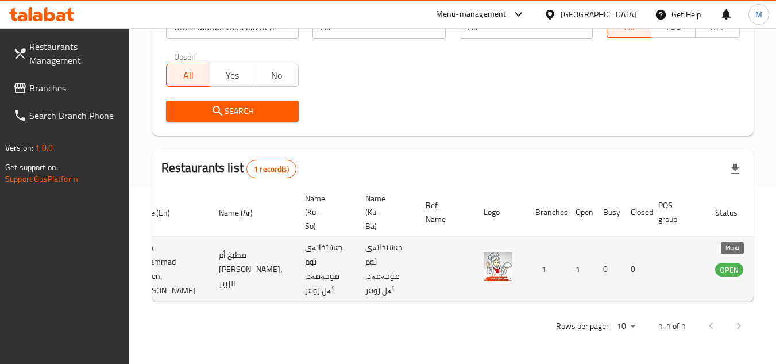
click at [775, 265] on icon "enhanced table" at bounding box center [782, 270] width 13 height 10
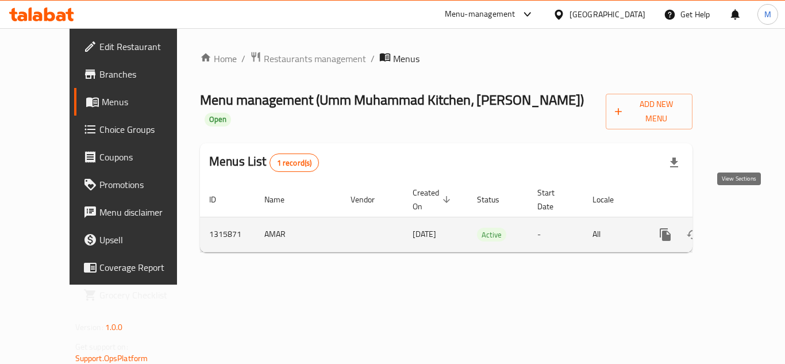
click at [743, 229] on icon "enhanced table" at bounding box center [748, 234] width 10 height 10
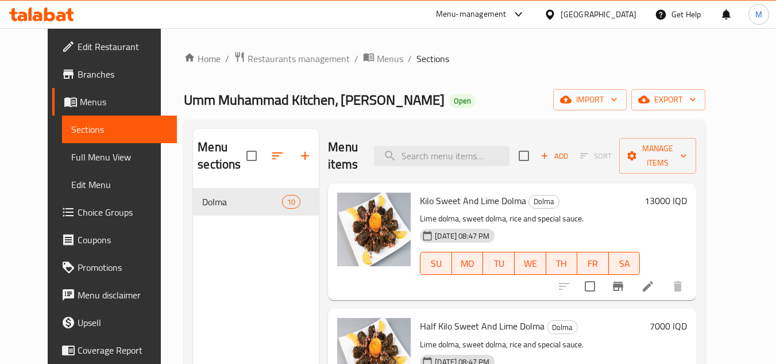
click at [521, 61] on ol "Home / Restaurants management / Menus / Sections" at bounding box center [444, 58] width 521 height 15
click at [620, 97] on icon "button" at bounding box center [613, 99] width 11 height 11
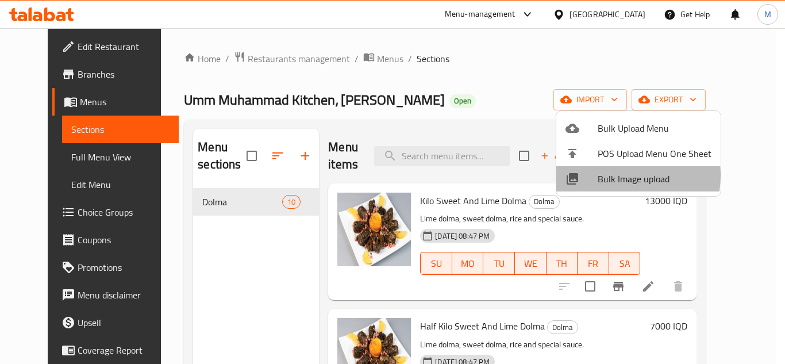
click at [609, 176] on span "Bulk Image upload" at bounding box center [654, 179] width 114 height 14
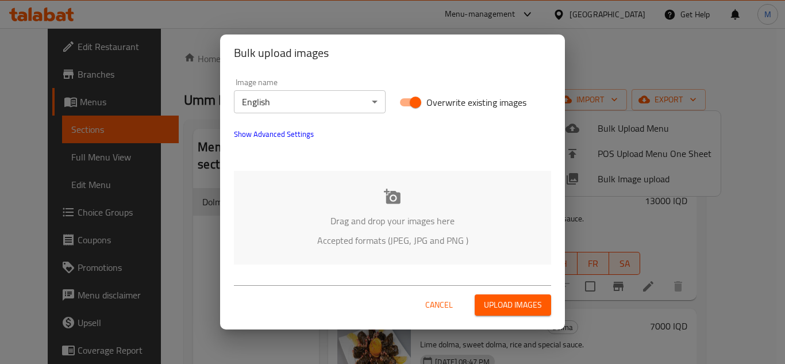
click at [316, 102] on body "​ Menu-management Iraq Get Help M Edit Restaurant Branches Menus Sections Full …" at bounding box center [392, 195] width 785 height 335
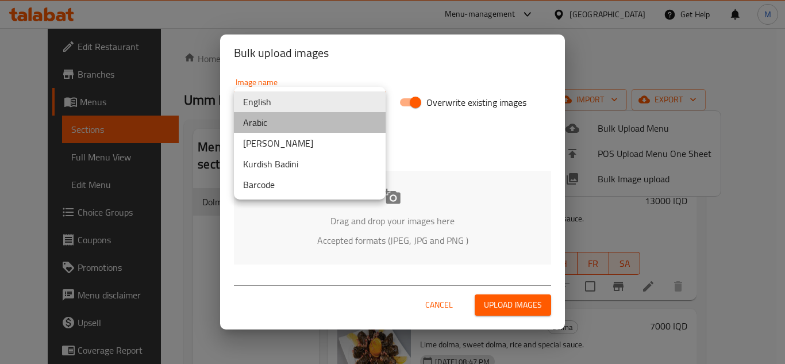
click at [270, 122] on li "Arabic" at bounding box center [310, 122] width 152 height 21
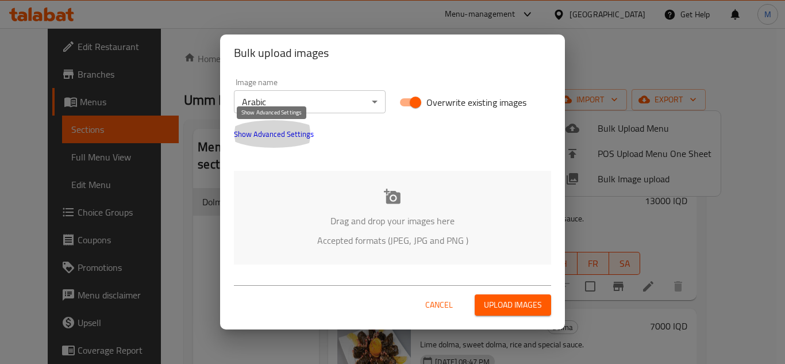
click at [269, 127] on span "Show Advanced Settings" at bounding box center [274, 134] width 80 height 14
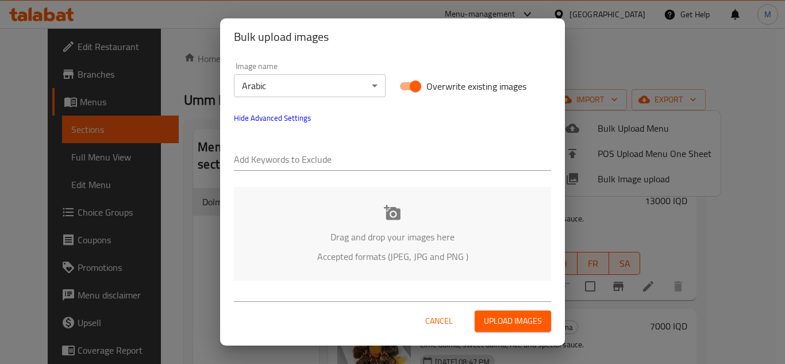
click at [284, 162] on input "text" at bounding box center [392, 160] width 317 height 18
paste input "Amer -"
type input "Amer -"
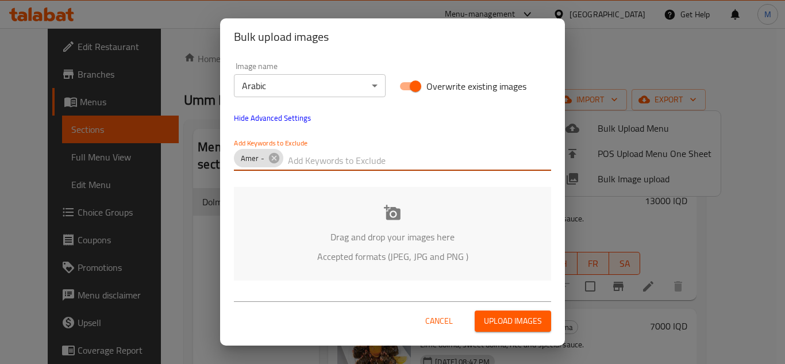
click at [325, 165] on input "text" at bounding box center [419, 160] width 263 height 18
paste input "- Umm Muhammad kitchen , Al zuber"
type input "- Umm Muhammad kitchen , Al zuber"
click at [340, 246] on div "Drag and drop your images here Accepted formats (JPEG, JPG and PNG )" at bounding box center [392, 234] width 317 height 94
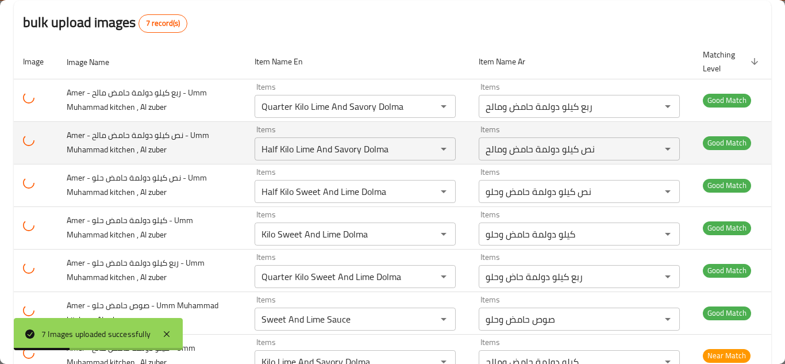
scroll to position [146, 0]
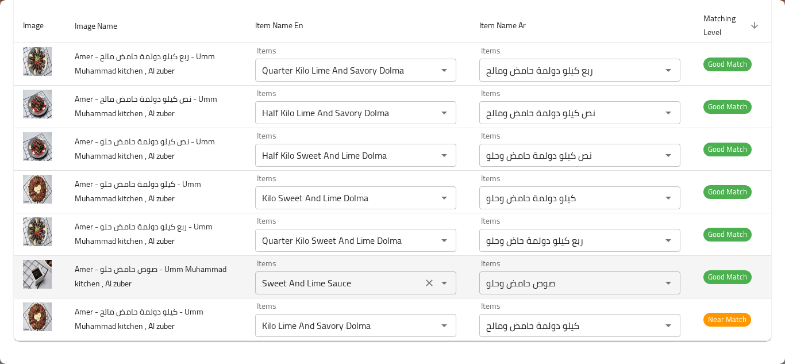
click at [267, 279] on zuber "Sweet And Lime Sauce" at bounding box center [338, 283] width 160 height 16
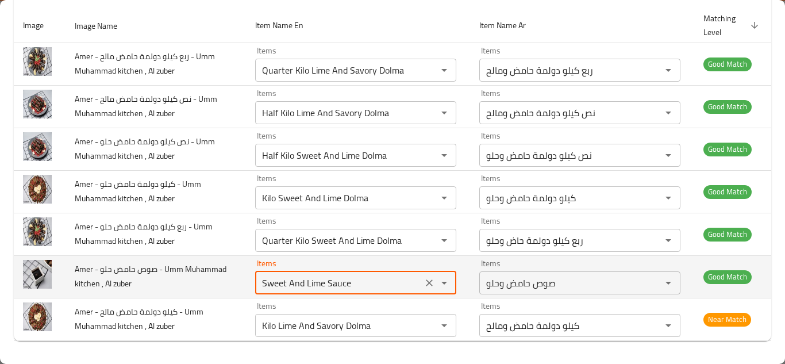
click at [267, 279] on zuber "Sweet And Lime Sauce" at bounding box center [338, 283] width 160 height 16
click at [421, 279] on button "Clear" at bounding box center [429, 283] width 16 height 16
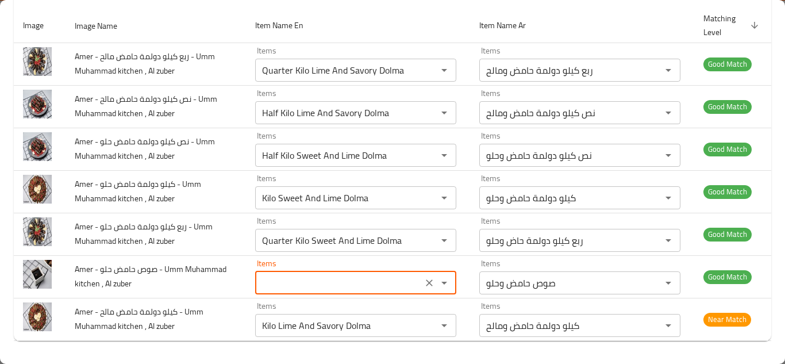
type zuber "Sweet And Lime Sauce"
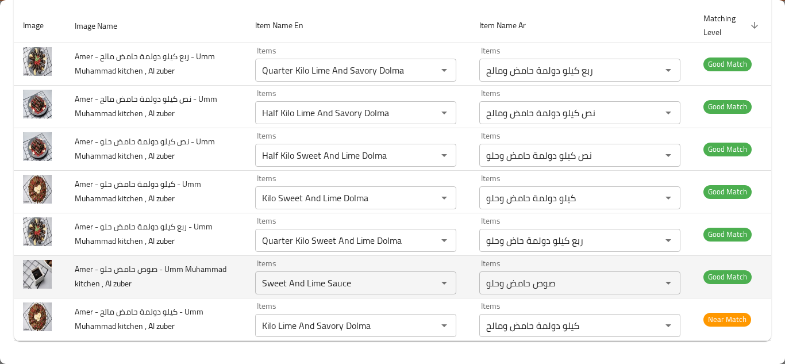
click at [155, 269] on span "Amer - صوص حامض حلو - Umm Muhammad kitchen , Al zuber" at bounding box center [151, 275] width 152 height 29
click at [153, 271] on span "Amer - صوص حامض حلو - Umm Muhammad kitchen , Al zuber" at bounding box center [151, 275] width 152 height 29
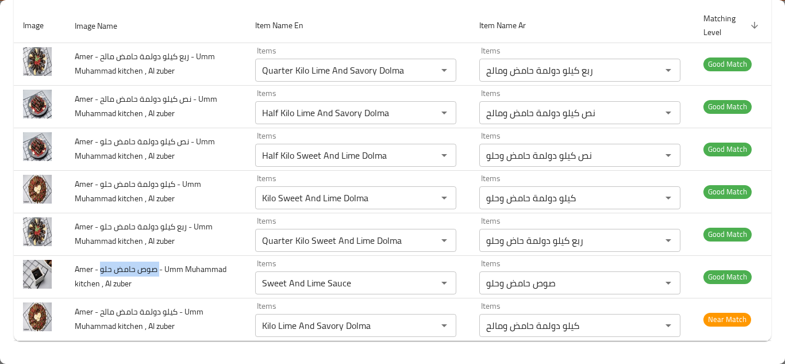
copy span "صوص حامض حلو"
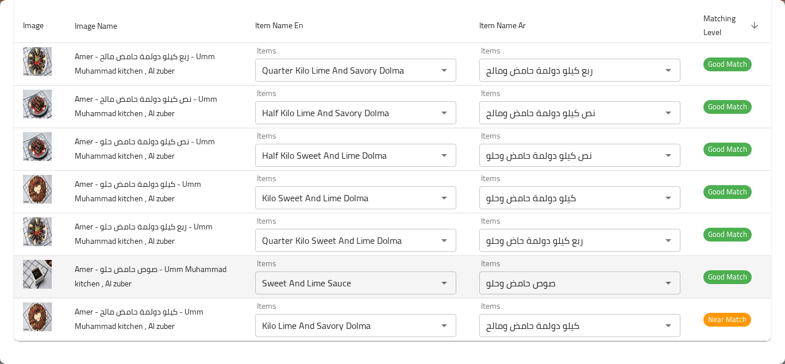
click at [208, 266] on td "Amer - صوص حامض حلو - Umm Muhammad kitchen , Al zuber" at bounding box center [155, 276] width 180 height 42
click at [423, 283] on icon "Clear" at bounding box center [428, 282] width 11 height 11
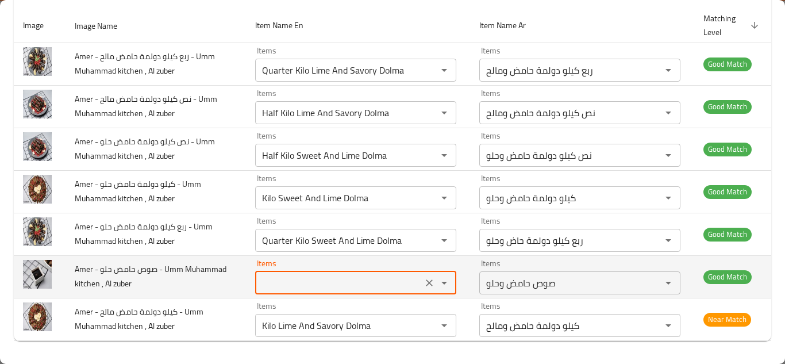
type zuber "Sweet And Lime Sauce"
click at [208, 275] on td "Amer - صوص حامض حلو - Umm Muhammad kitchen , Al zuber" at bounding box center [155, 276] width 180 height 42
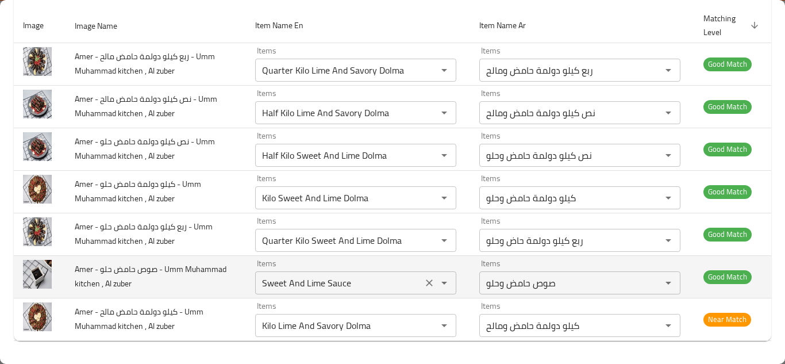
click at [423, 283] on icon "Clear" at bounding box center [428, 282] width 11 height 11
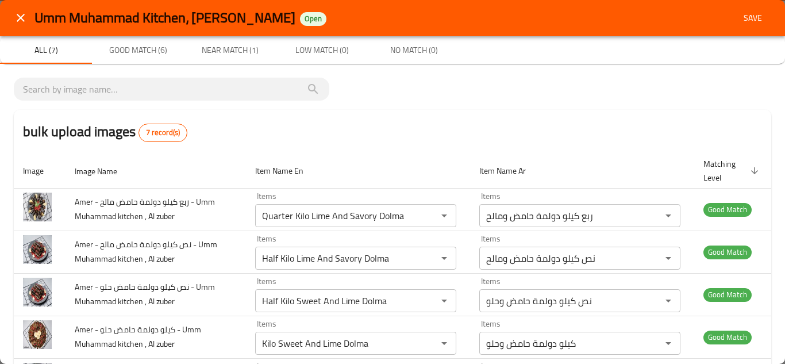
scroll to position [0, 0]
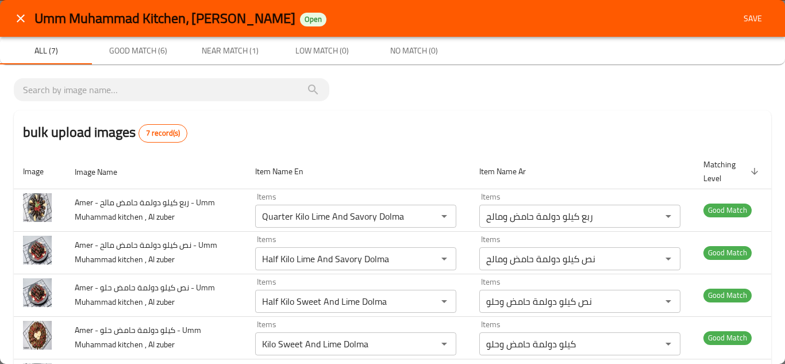
type zuber "Sweet And Lime Sauce"
click at [748, 21] on span "Save" at bounding box center [753, 18] width 28 height 14
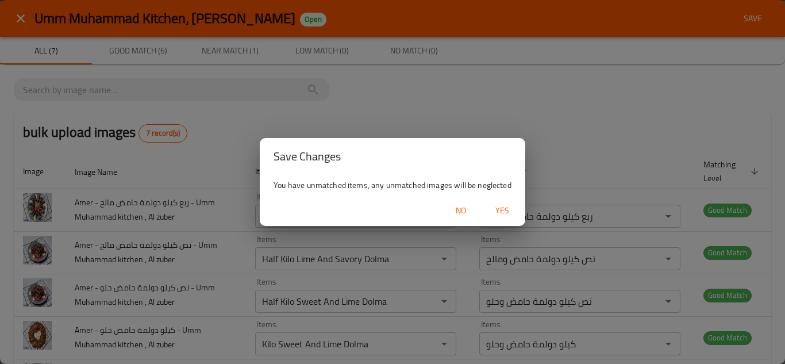
click at [505, 207] on span "Yes" at bounding box center [502, 210] width 28 height 14
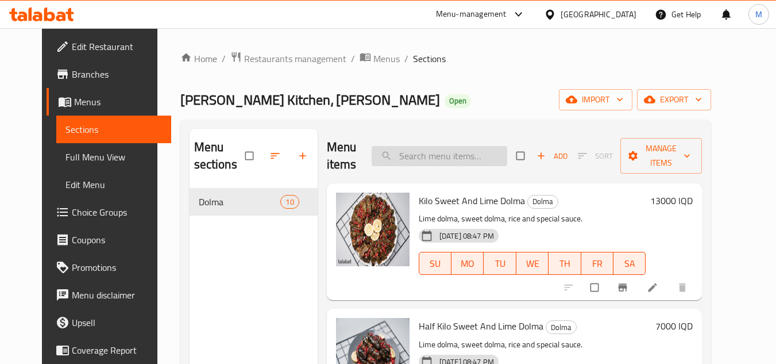
click at [443, 158] on input "search" at bounding box center [440, 156] width 136 height 20
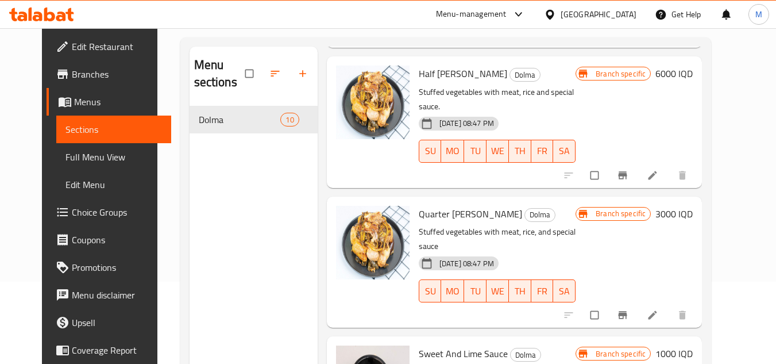
scroll to position [161, 0]
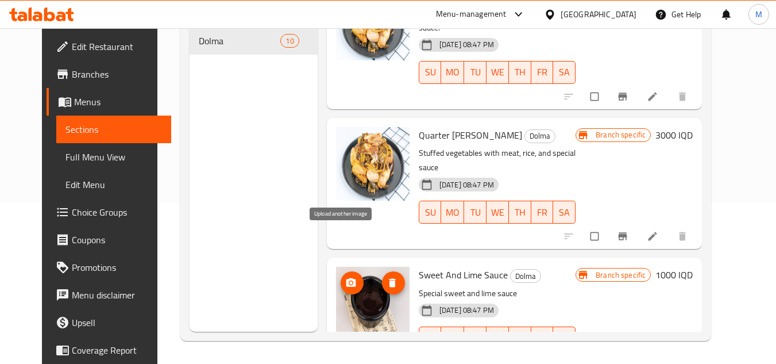
type input "sauce"
click at [346, 278] on icon "upload picture" at bounding box center [351, 282] width 10 height 9
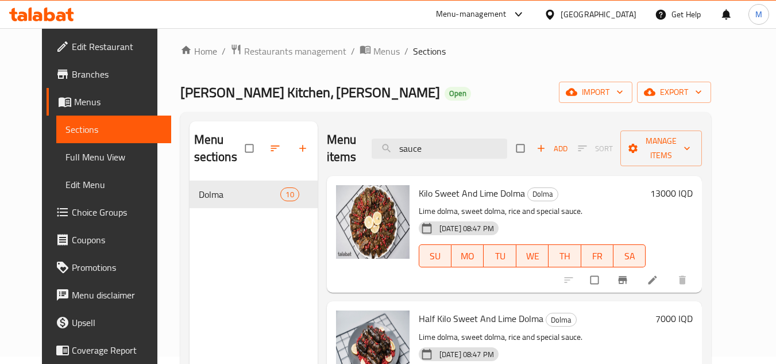
scroll to position [0, 0]
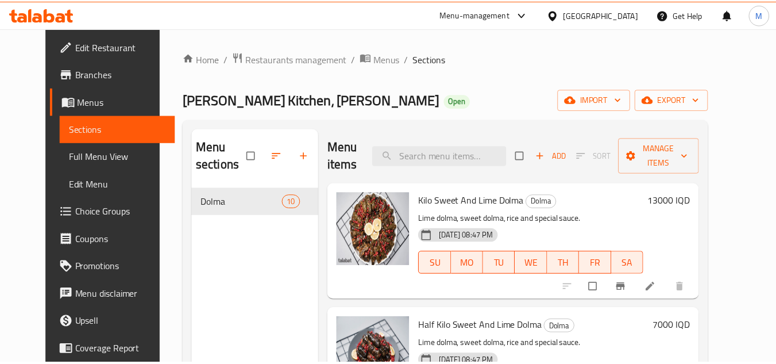
scroll to position [161, 0]
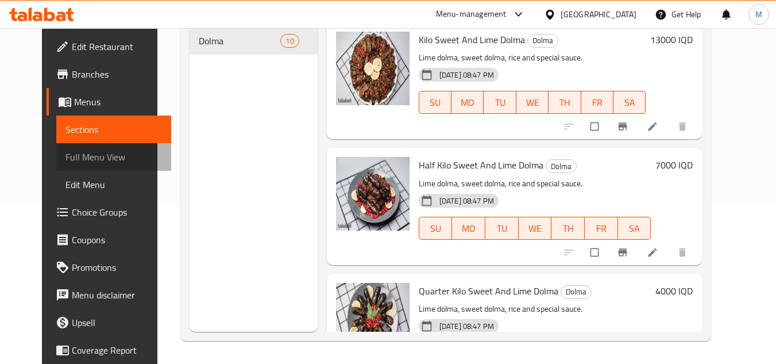
click at [84, 152] on span "Full Menu View" at bounding box center [113, 157] width 97 height 14
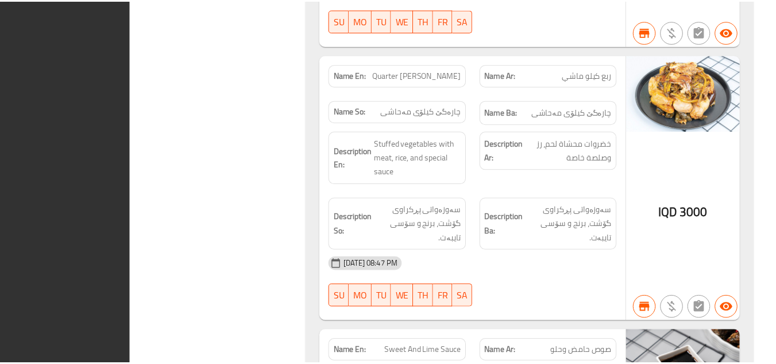
scroll to position [2705, 0]
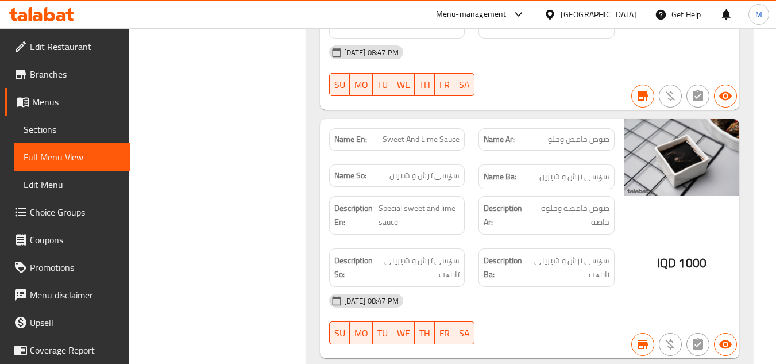
click at [50, 11] on icon at bounding box center [41, 14] width 65 height 14
